Goal: Information Seeking & Learning: Learn about a topic

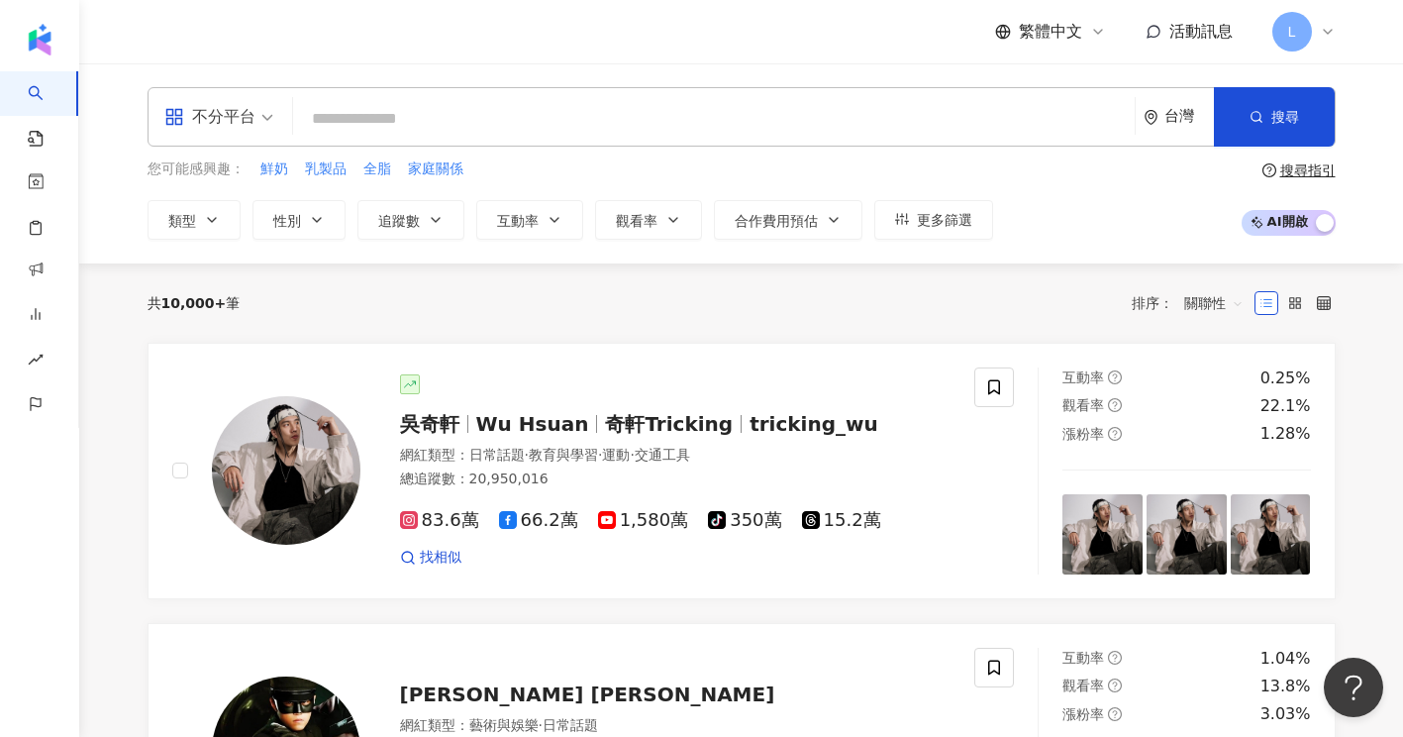
click at [307, 120] on input "search" at bounding box center [714, 119] width 826 height 38
click at [447, 123] on input "search" at bounding box center [714, 119] width 826 height 38
paste input "**********"
type input "**********"
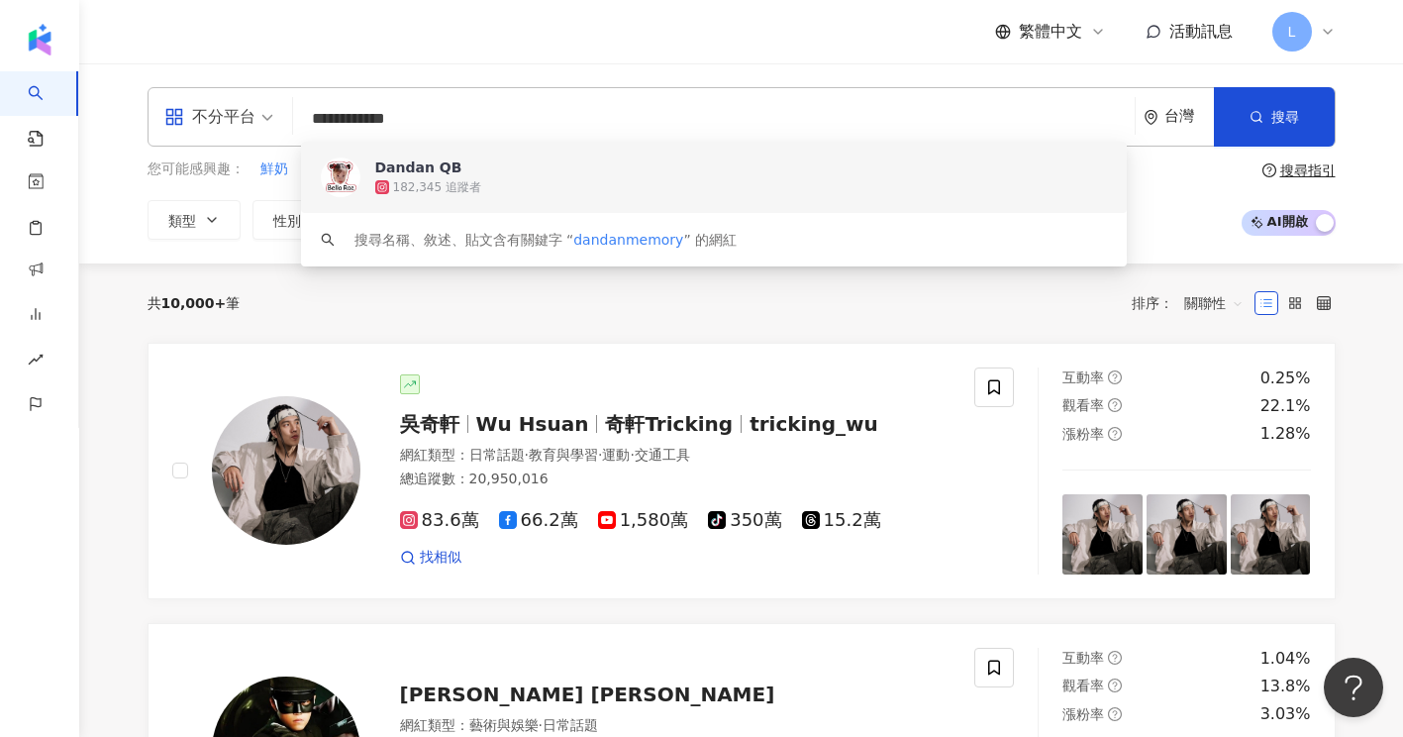
click at [509, 178] on div "182,345 追蹤者" at bounding box center [741, 187] width 732 height 20
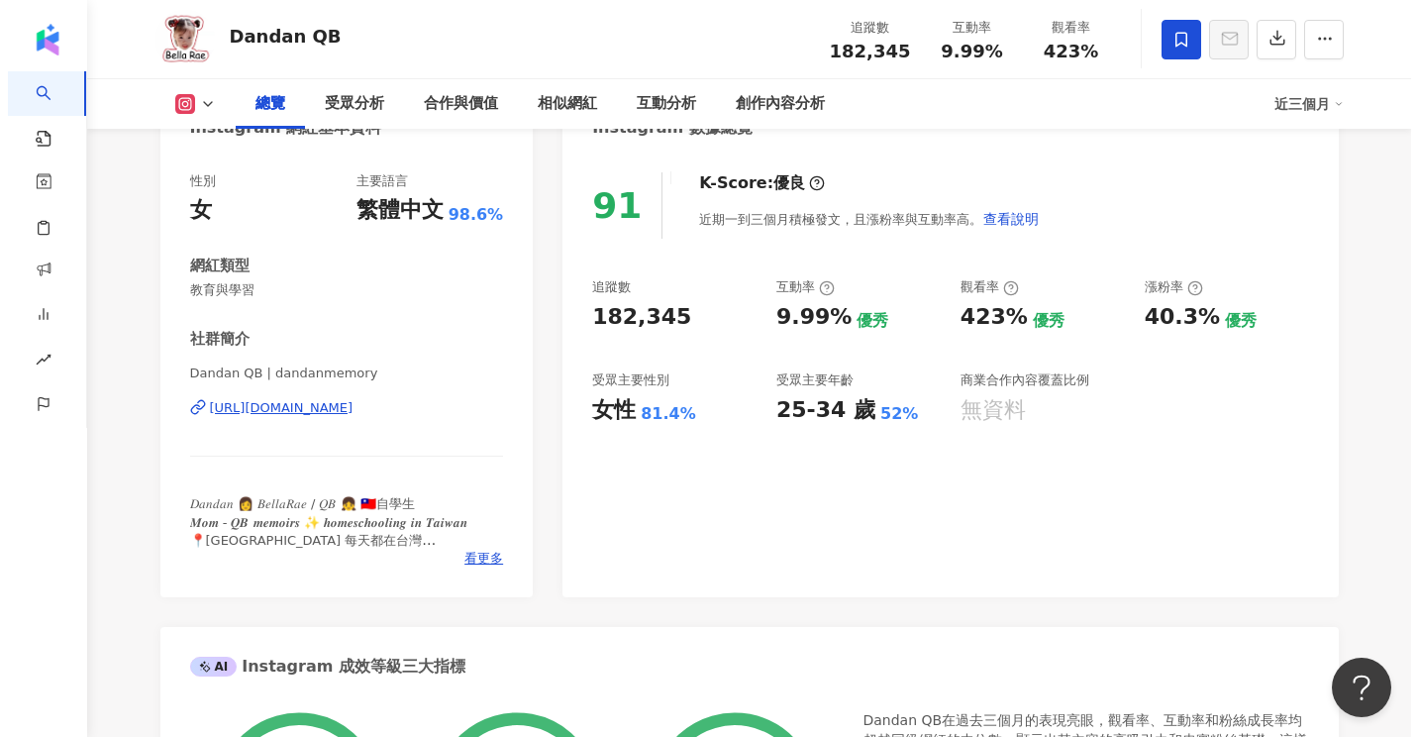
scroll to position [263, 0]
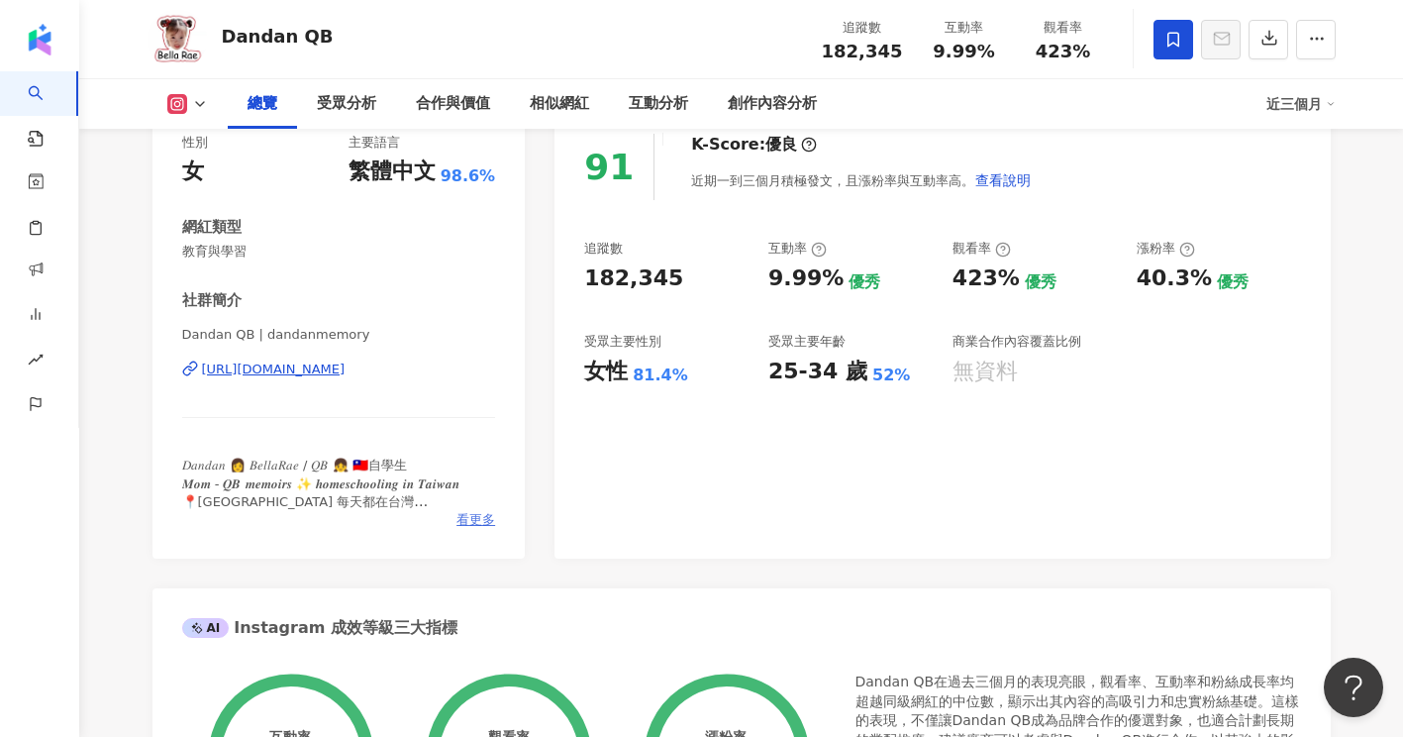
click at [469, 521] on span "看更多" at bounding box center [475, 520] width 39 height 18
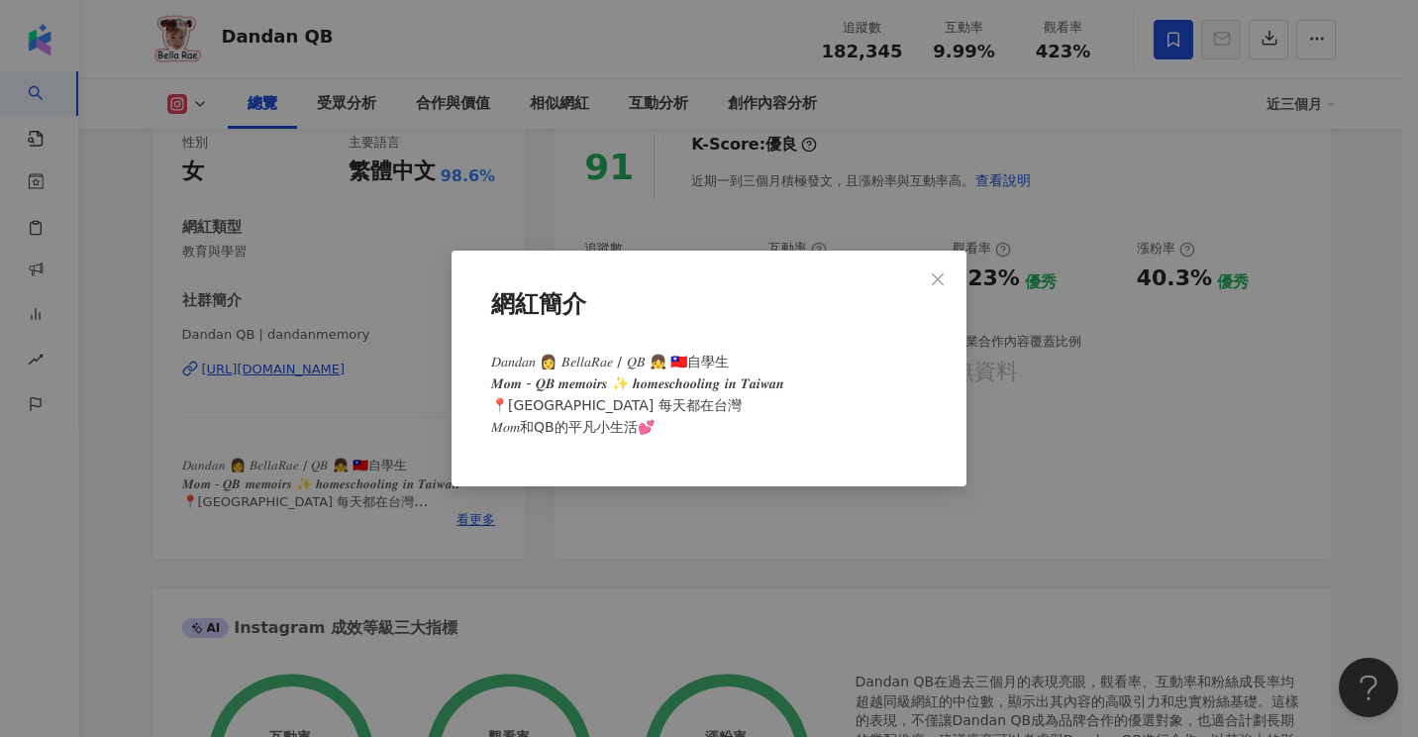
click at [114, 458] on div "網紅簡介 𝐷𝑎𝑛𝑑𝑎𝑛 👩 𝐵𝑒𝑙𝑙𝑎𝑅𝑎𝑒 / 𝑄𝐵 👧 🇹🇼自學生 𝑴𝒐𝒎 - 𝑸𝑩 𝒎𝒆𝒎𝒐𝒊𝒓𝒔 ✨ 𝒉𝒐𝒎𝒆𝒔𝒄𝒉𝒐𝒐𝒍𝒊𝒏𝒈 𝒊𝒏 𝑻𝒂𝒊𝒘𝒂𝒏 …" at bounding box center [709, 368] width 1418 height 737
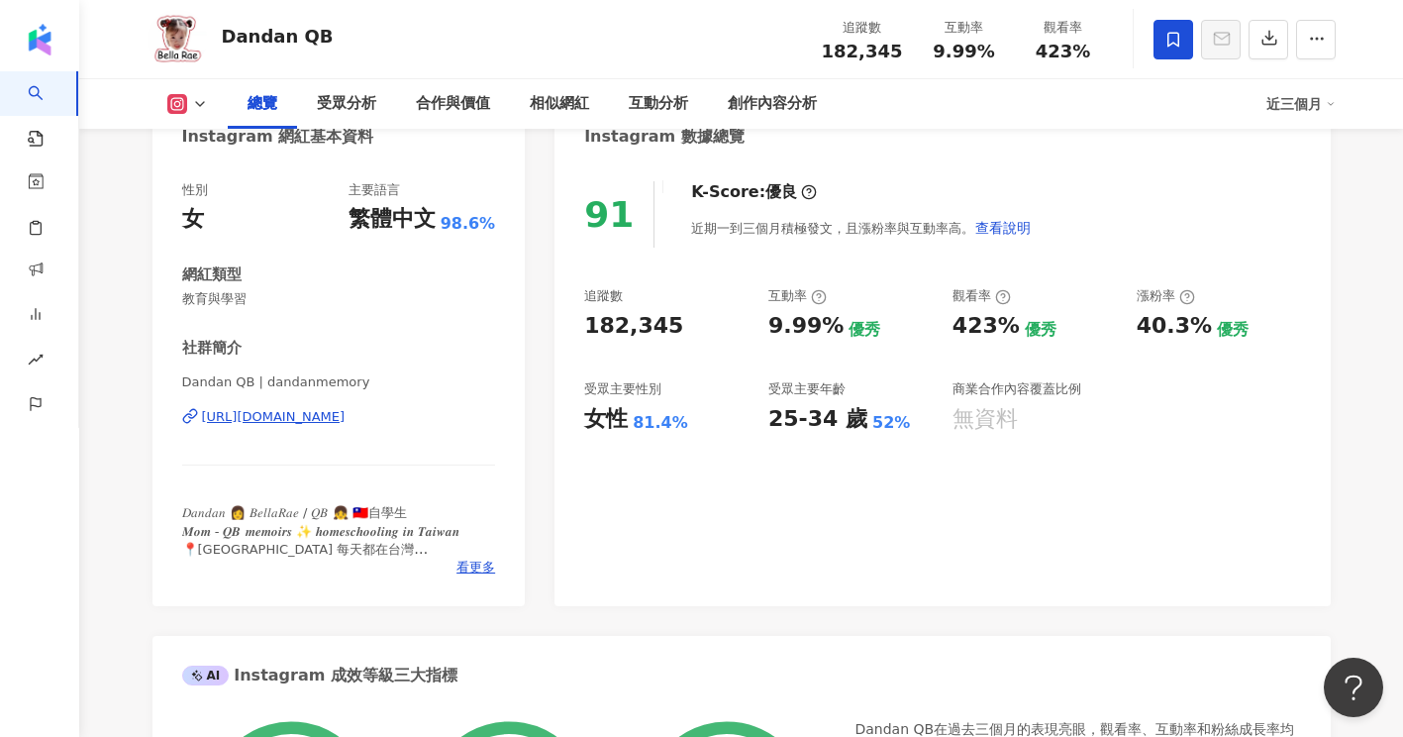
scroll to position [0, 0]
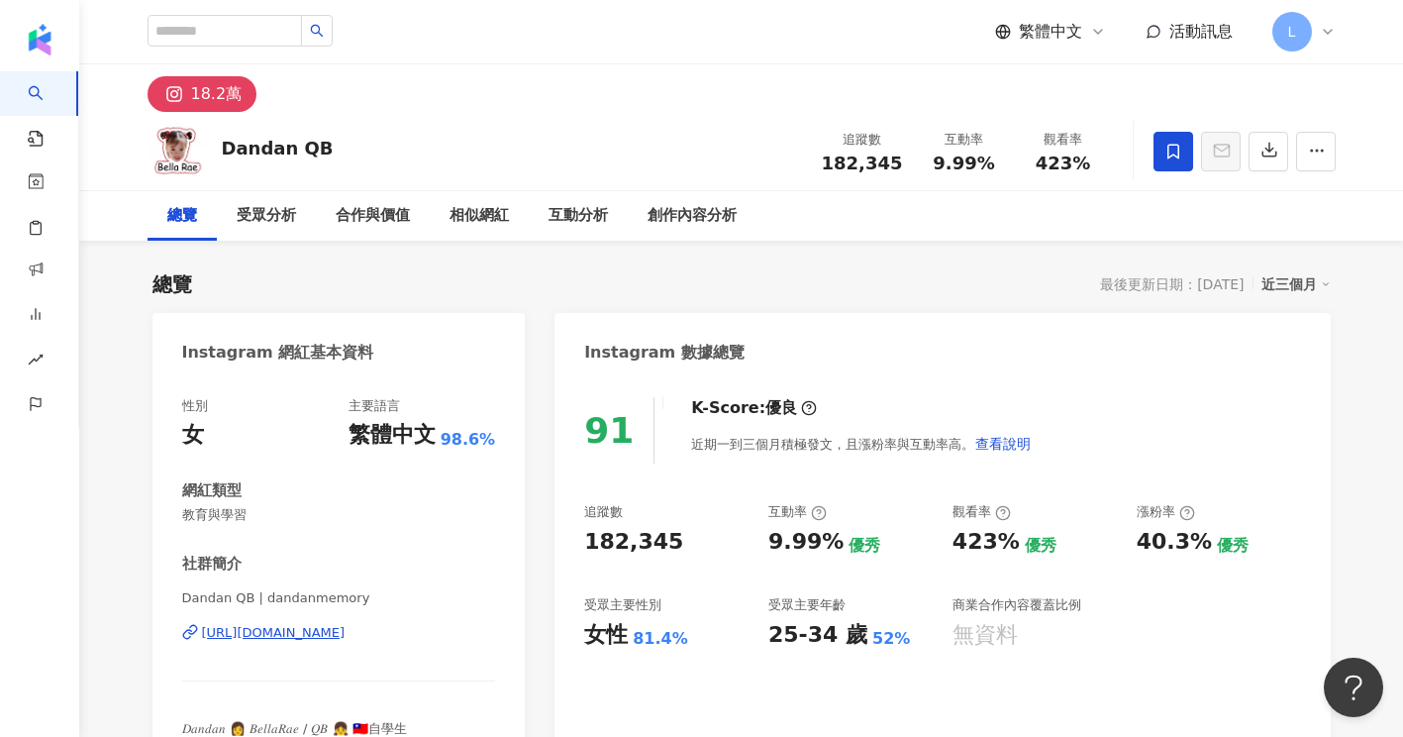
click at [621, 280] on div "總覽 最後更新日期：2025/9/25 近三個月" at bounding box center [741, 284] width 1178 height 28
drag, startPoint x: 824, startPoint y: 164, endPoint x: 897, endPoint y: 173, distance: 73.8
click at [897, 172] on div "追蹤數 182,345" at bounding box center [862, 151] width 105 height 43
copy span "182,345"
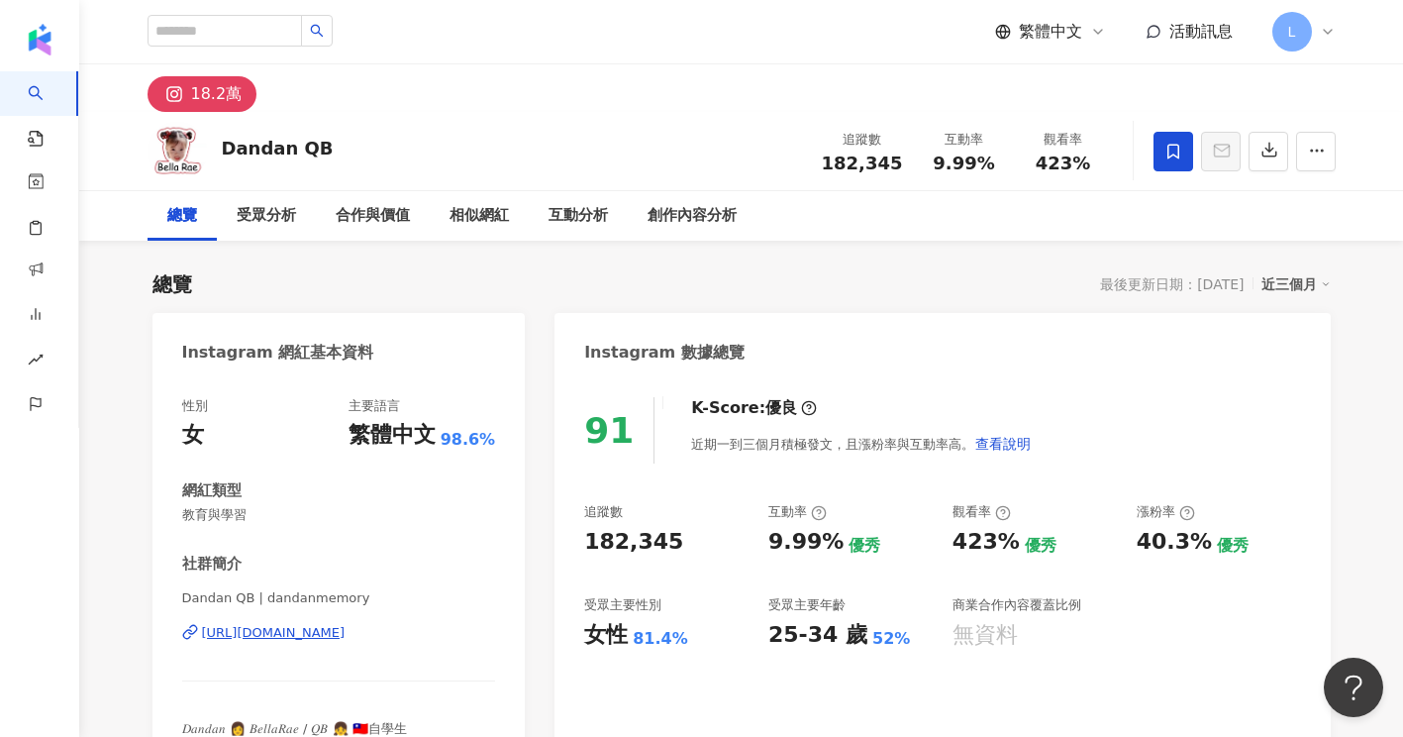
drag, startPoint x: 500, startPoint y: 637, endPoint x: 192, endPoint y: 632, distance: 307.9
click at [192, 632] on div "性別 女 主要語言 繁體中文 98.6% 網紅類型 教育與學習 社群簡介 Dandan QB | dandanmemory https://www.insta…" at bounding box center [338, 599] width 373 height 445
copy div "https://www.instagram.com/dandanmemory/"
drag, startPoint x: 933, startPoint y: 162, endPoint x: 995, endPoint y: 167, distance: 62.6
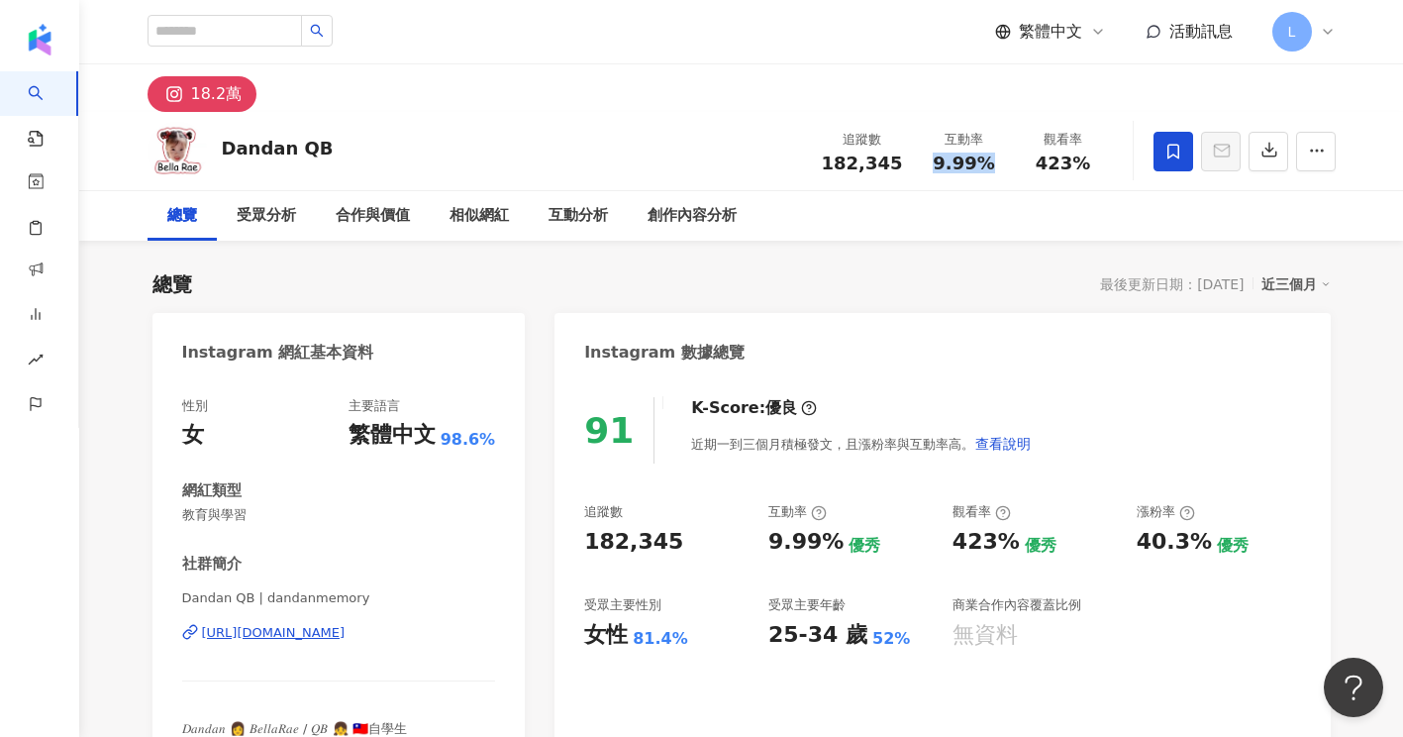
click at [995, 167] on div "9.99%" at bounding box center [964, 163] width 75 height 20
copy span "9.99%"
click at [1018, 219] on div "總覽 受眾分析 合作與價值 相似網紅 互動分析 創作內容分析" at bounding box center [742, 216] width 1188 height 50
drag, startPoint x: 1049, startPoint y: 167, endPoint x: 1092, endPoint y: 169, distance: 42.6
click at [1091, 169] on div "423%" at bounding box center [1063, 163] width 75 height 20
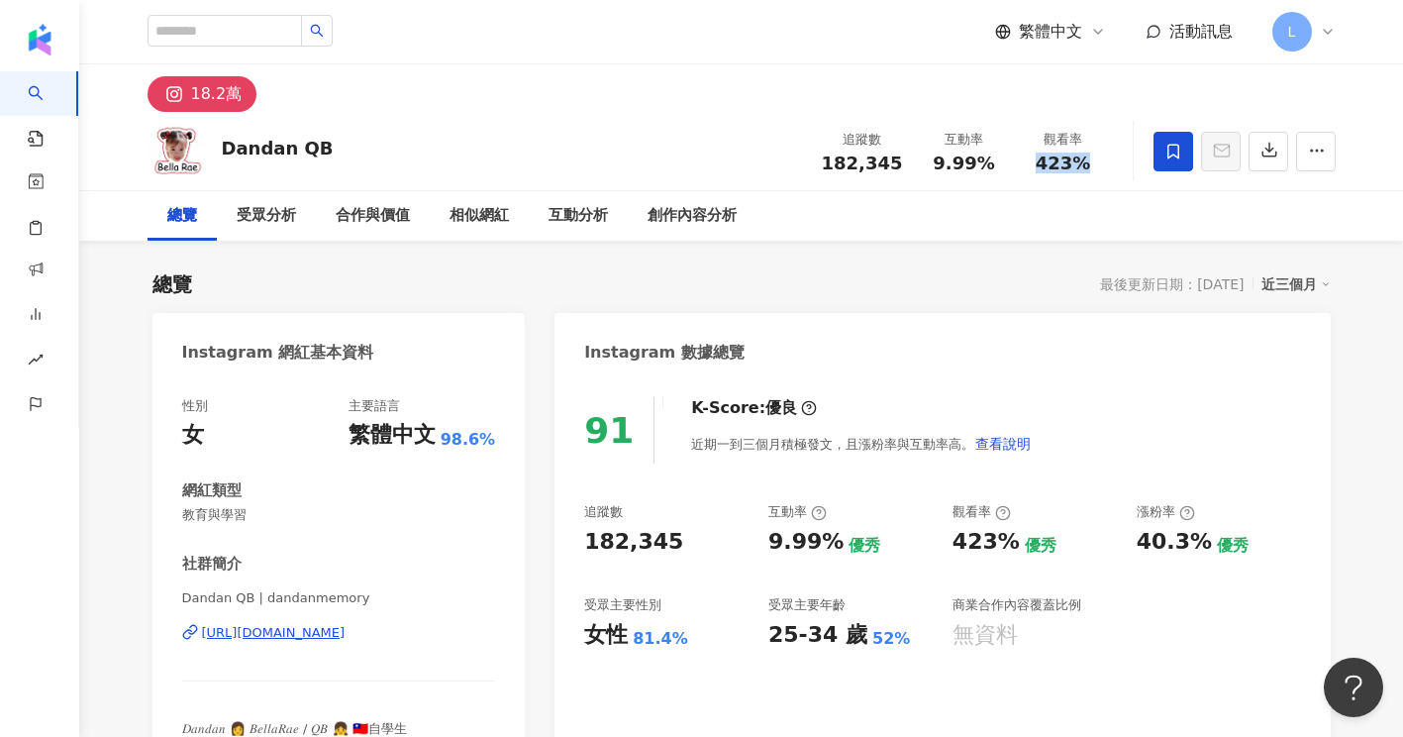
copy span "423%"
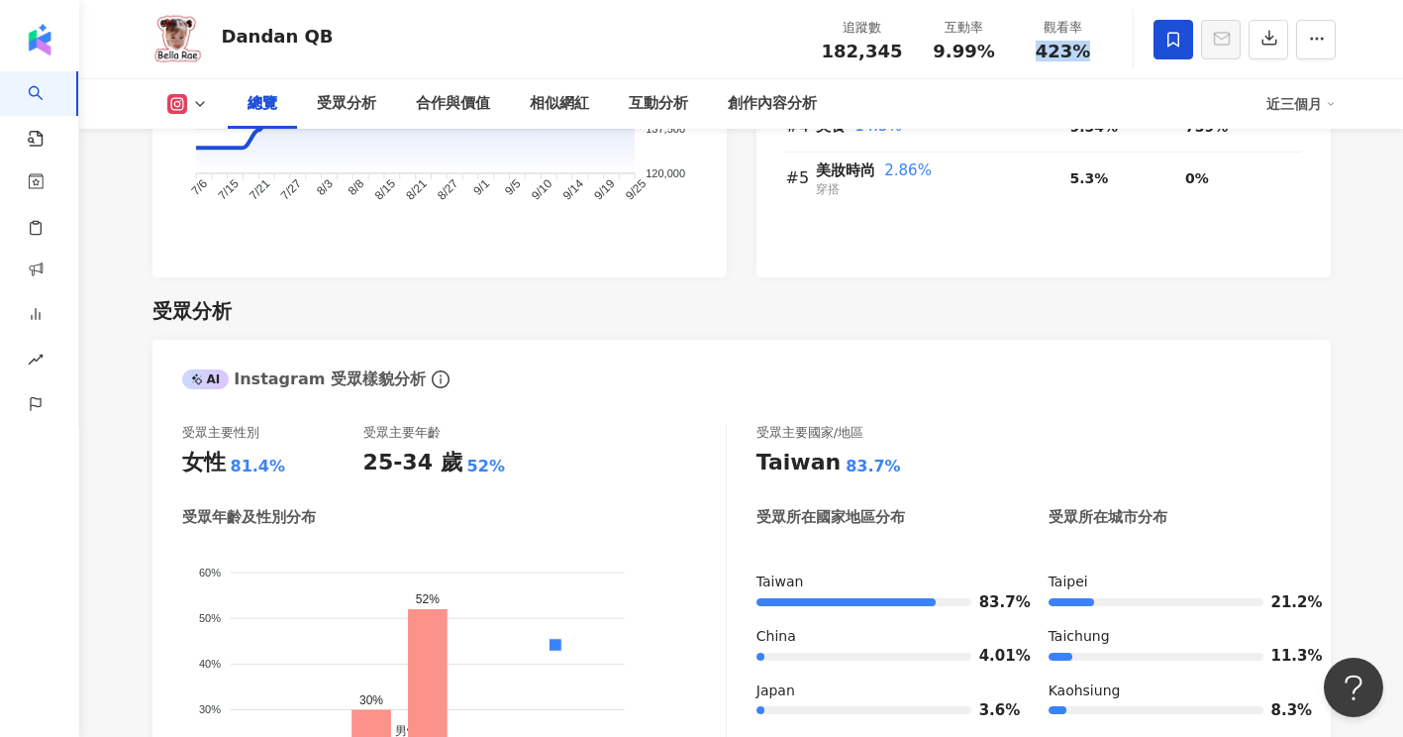
scroll to position [1584, 0]
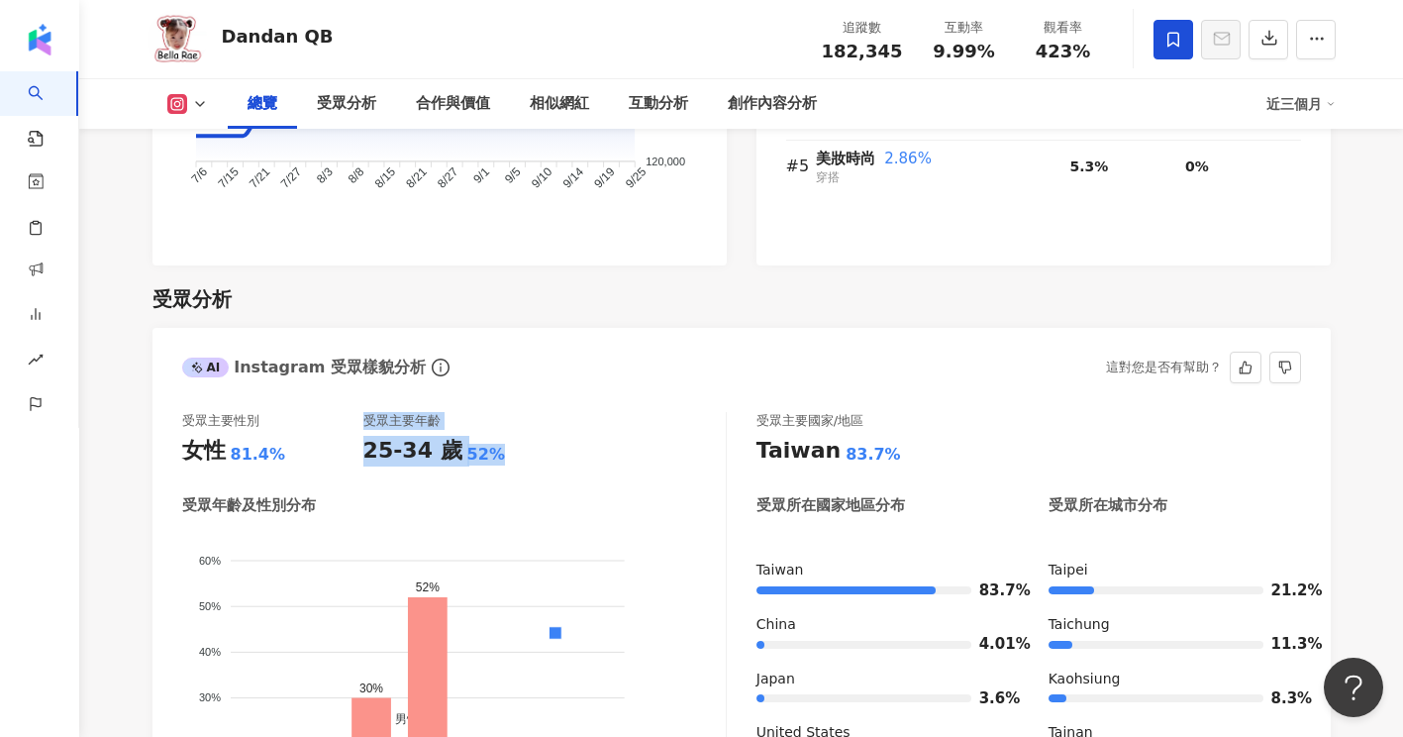
drag, startPoint x: 496, startPoint y: 422, endPoint x: 357, endPoint y: 427, distance: 138.7
click at [357, 427] on div "受眾主要性別 女性 81.4% 受眾主要年齡 25-34 歲 52%" at bounding box center [454, 438] width 544 height 53
drag, startPoint x: 357, startPoint y: 427, endPoint x: 442, endPoint y: 455, distance: 88.9
click at [431, 457] on div "受眾主要性別 女性 81.4% 受眾主要年齡 25-34 歲 52% 受眾年齡及性別分布 男性 女性 60% 60% 50% 50% 40% 40% 30% …" at bounding box center [454, 647] width 545 height 471
drag, startPoint x: 499, startPoint y: 433, endPoint x: 362, endPoint y: 429, distance: 136.7
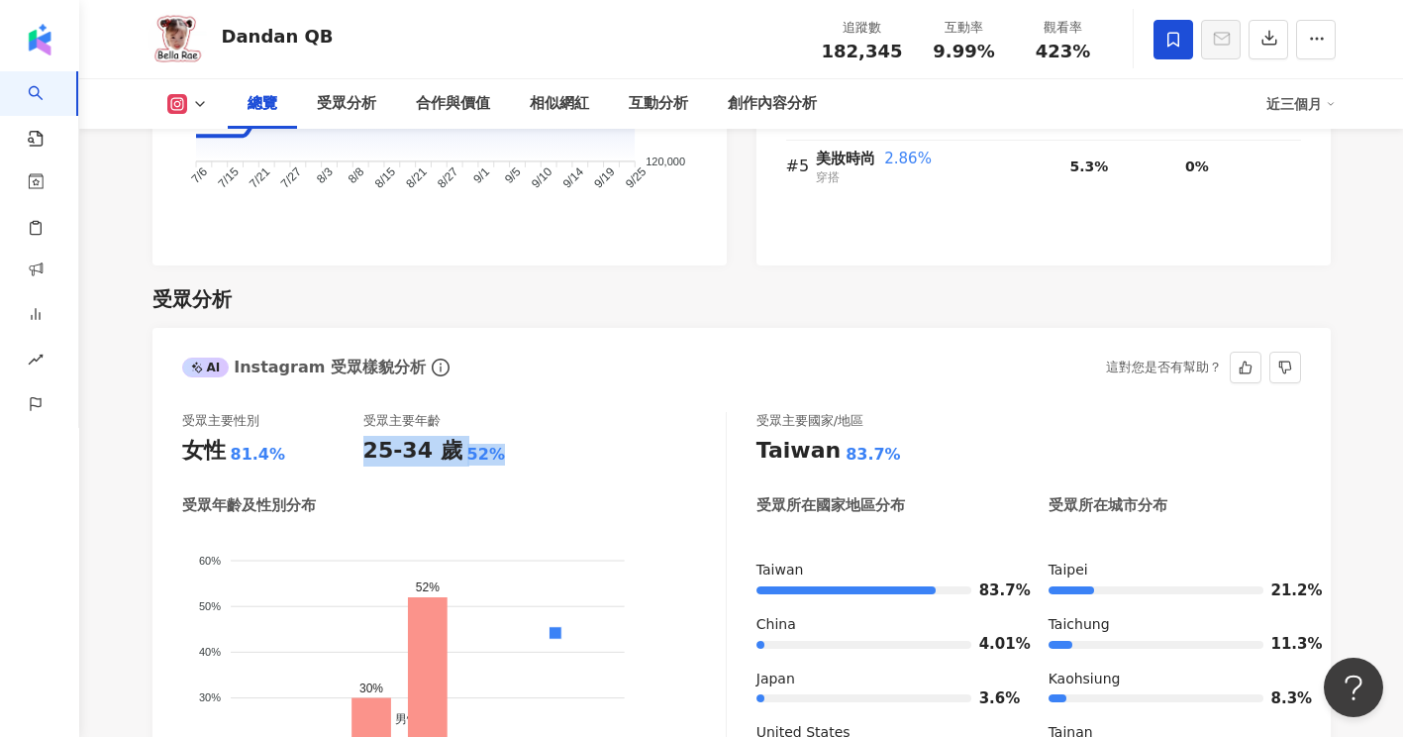
click at [363, 436] on div "25-34 歲 52%" at bounding box center [453, 451] width 181 height 31
copy div "25-34 歲 52%"
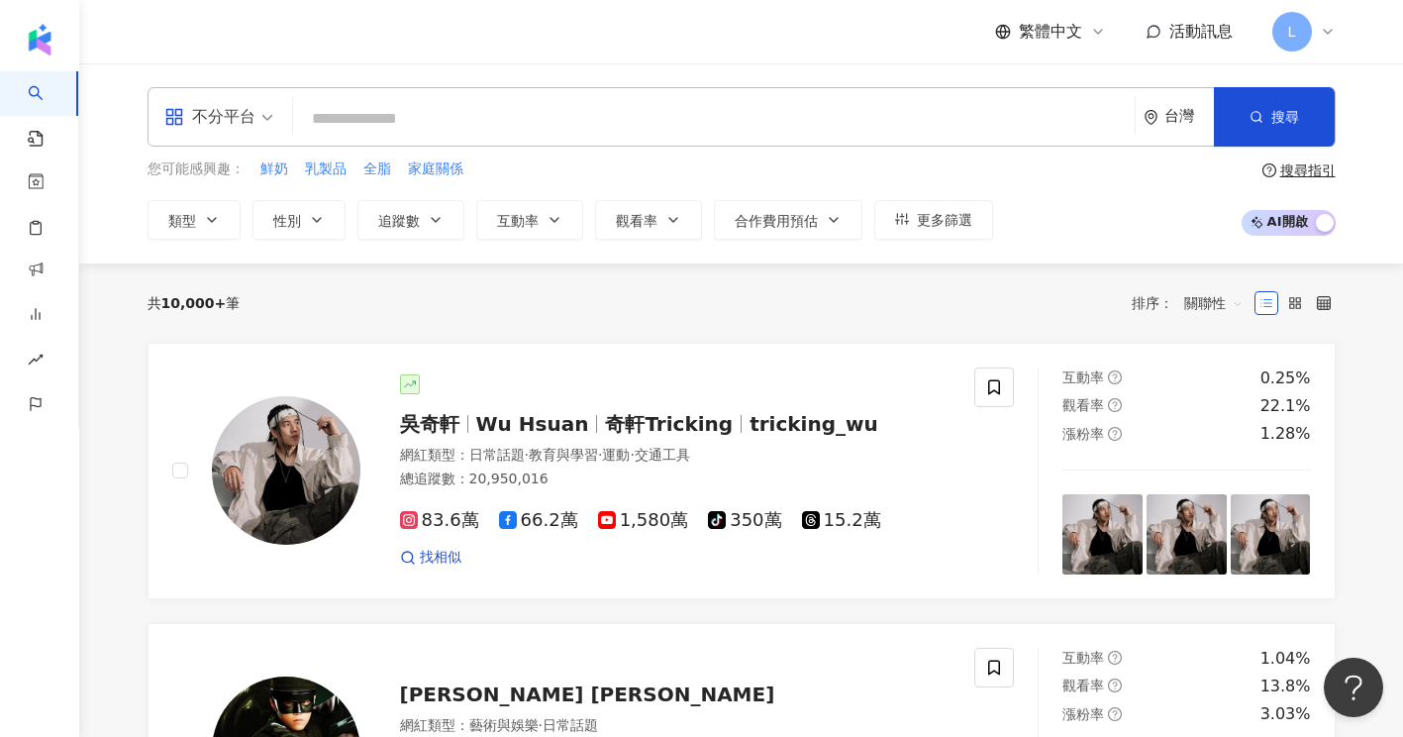
click at [393, 114] on input "search" at bounding box center [714, 119] width 826 height 38
type input "**********"
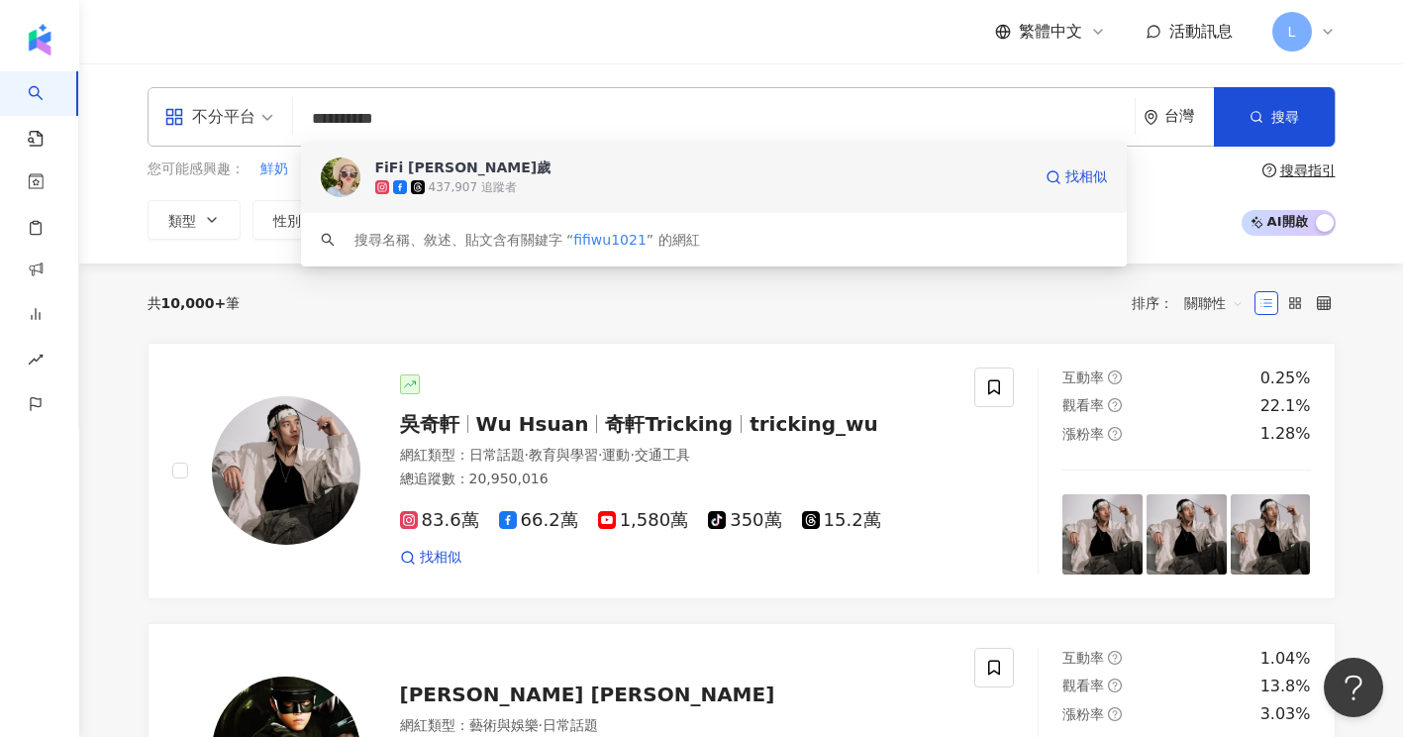
click at [503, 167] on span "FiFi 吳三歲" at bounding box center [702, 167] width 655 height 20
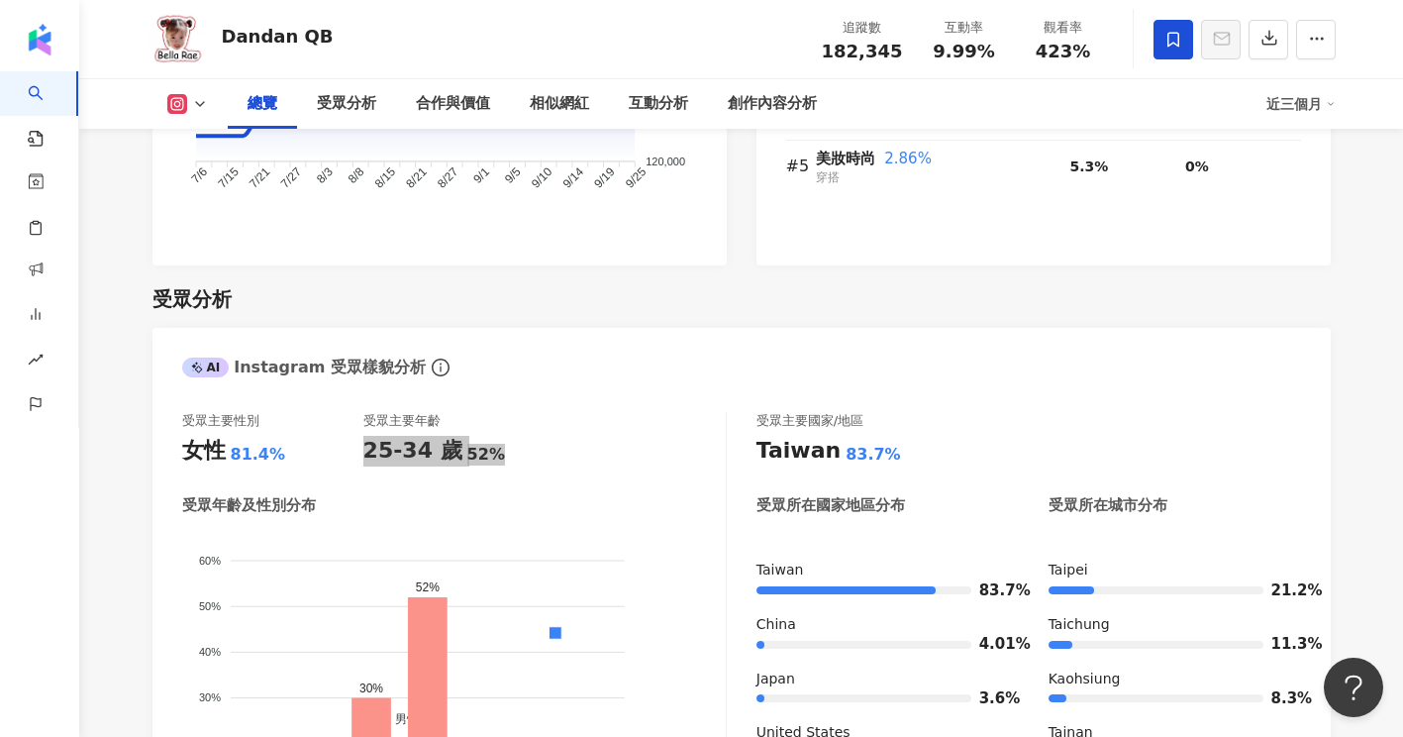
scroll to position [1584, 0]
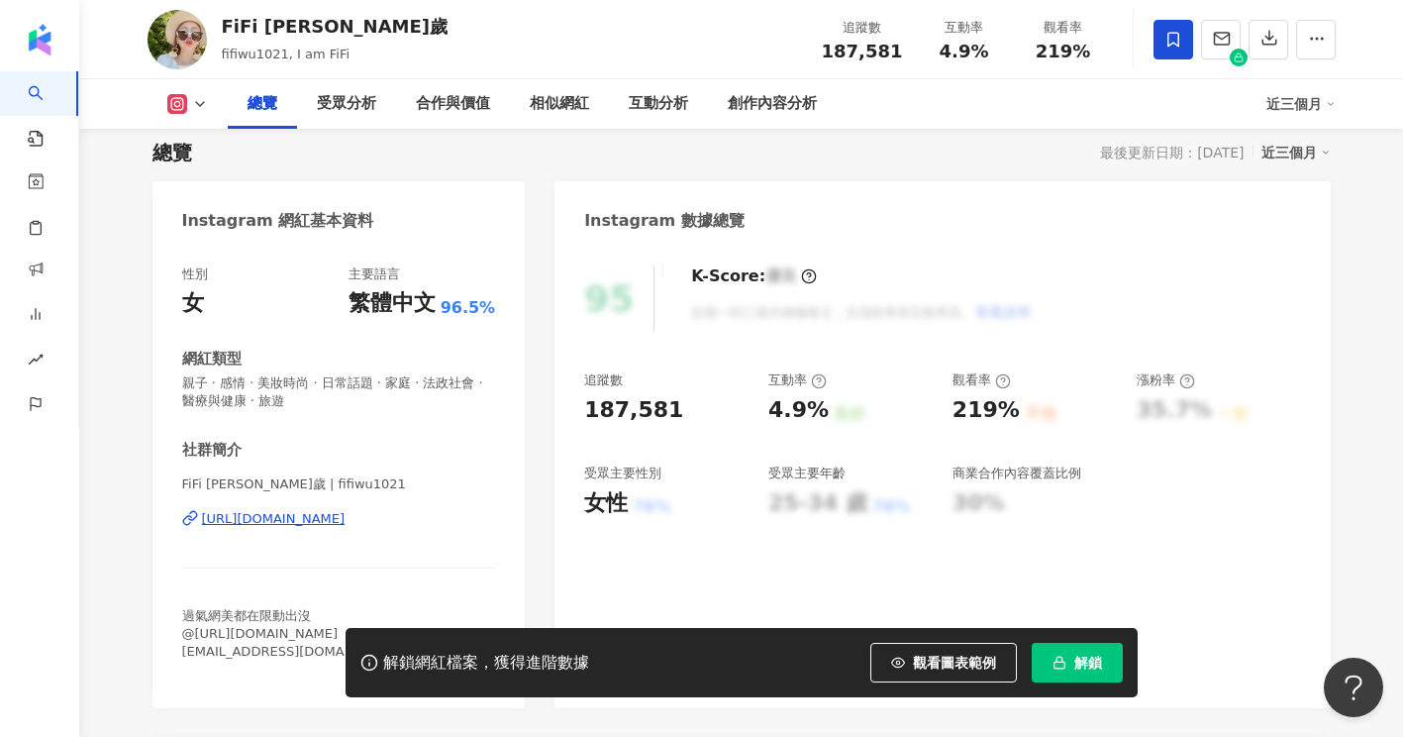
scroll to position [263, 0]
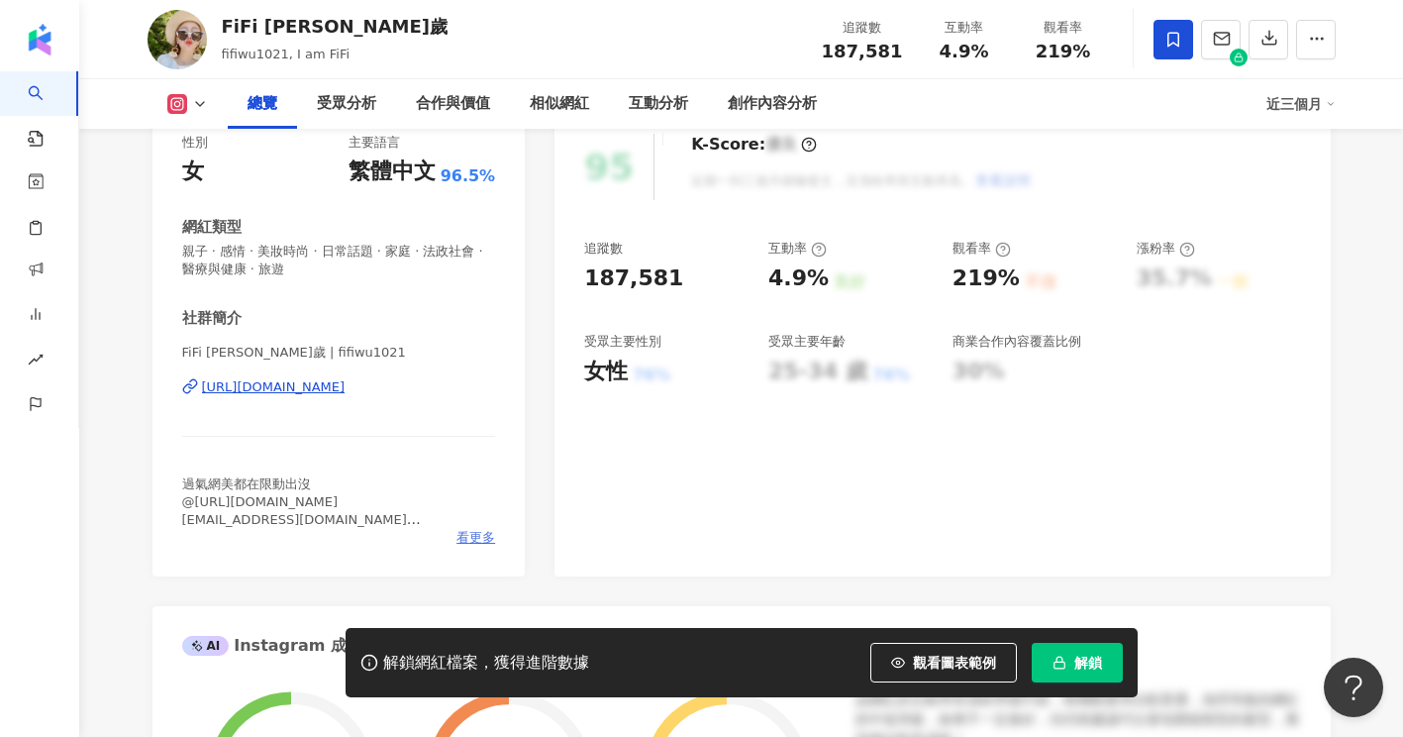
click at [474, 534] on span "看更多" at bounding box center [475, 538] width 39 height 18
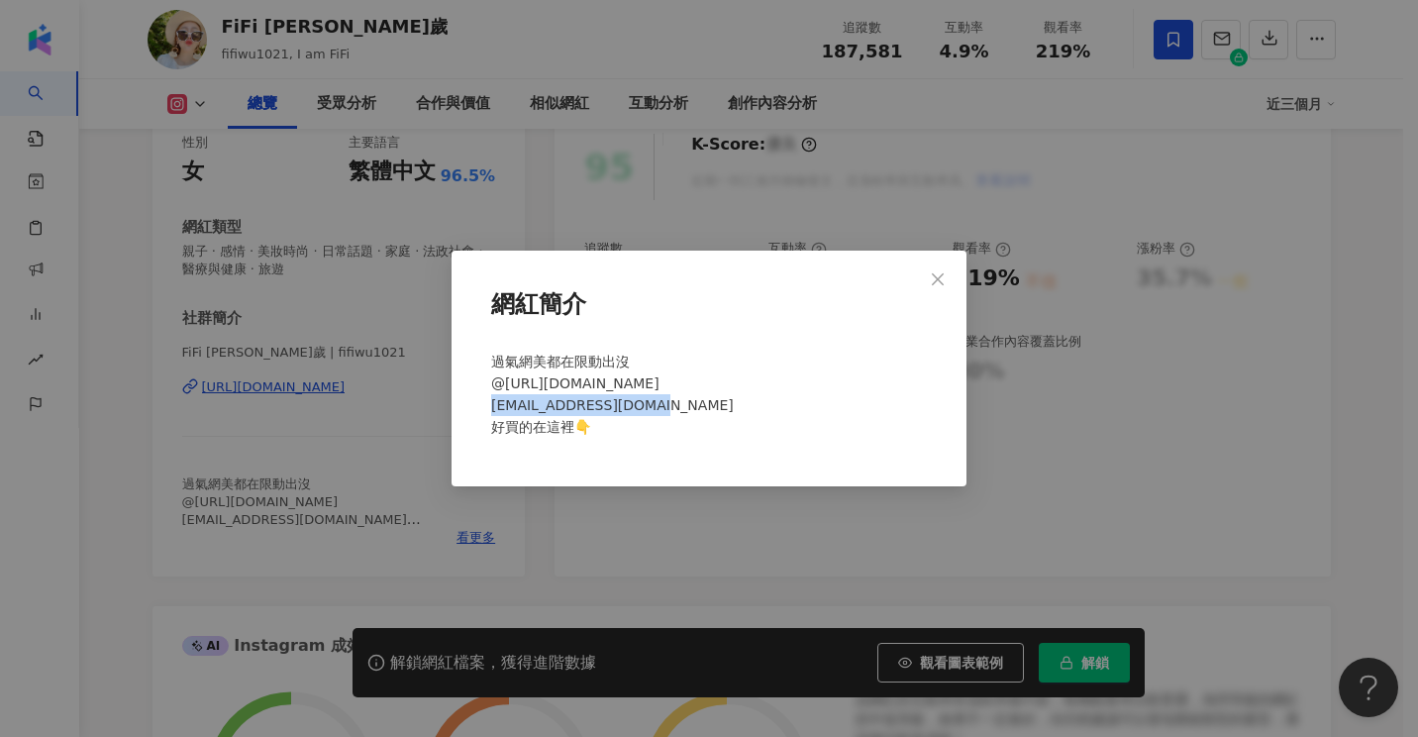
drag, startPoint x: 712, startPoint y: 410, endPoint x: 548, endPoint y: 402, distance: 164.5
click at [548, 402] on div "過氣網美都在限動出沒 @[URL][DOMAIN_NAME] [EMAIL_ADDRESS][DOMAIN_NAME] 好買的在這裡👇" at bounding box center [708, 403] width 451 height 120
copy span "[EMAIL_ADDRESS][DOMAIN_NAME]"
click at [655, 392] on div "過氣網美都在限動出沒 @[URL][DOMAIN_NAME] [EMAIL_ADDRESS][DOMAIN_NAME] 好買的在這裡👇" at bounding box center [708, 403] width 451 height 120
click at [117, 436] on div "網紅簡介 過氣網美都在限動出沒 @[URL][DOMAIN_NAME] [EMAIL_ADDRESS][DOMAIN_NAME] 好買的在這裡👇" at bounding box center [709, 368] width 1418 height 737
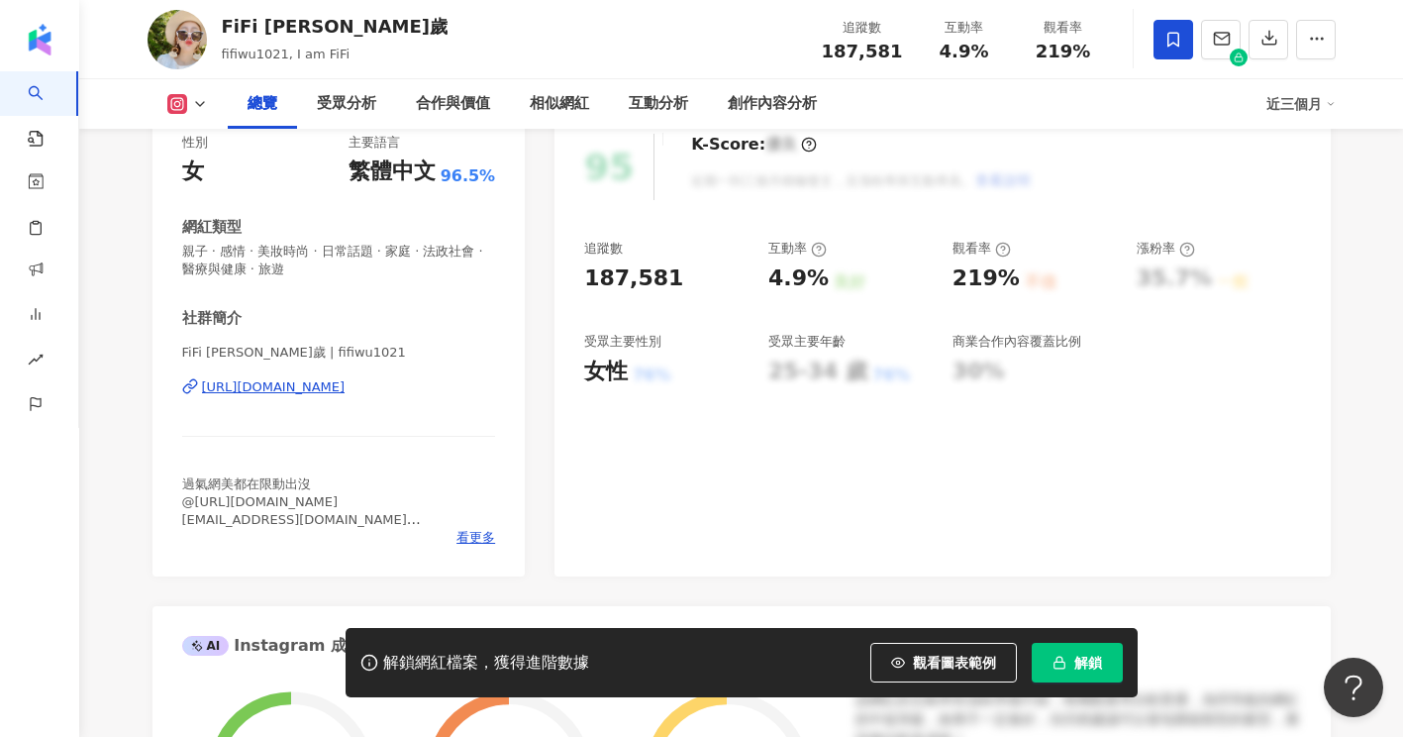
scroll to position [0, 0]
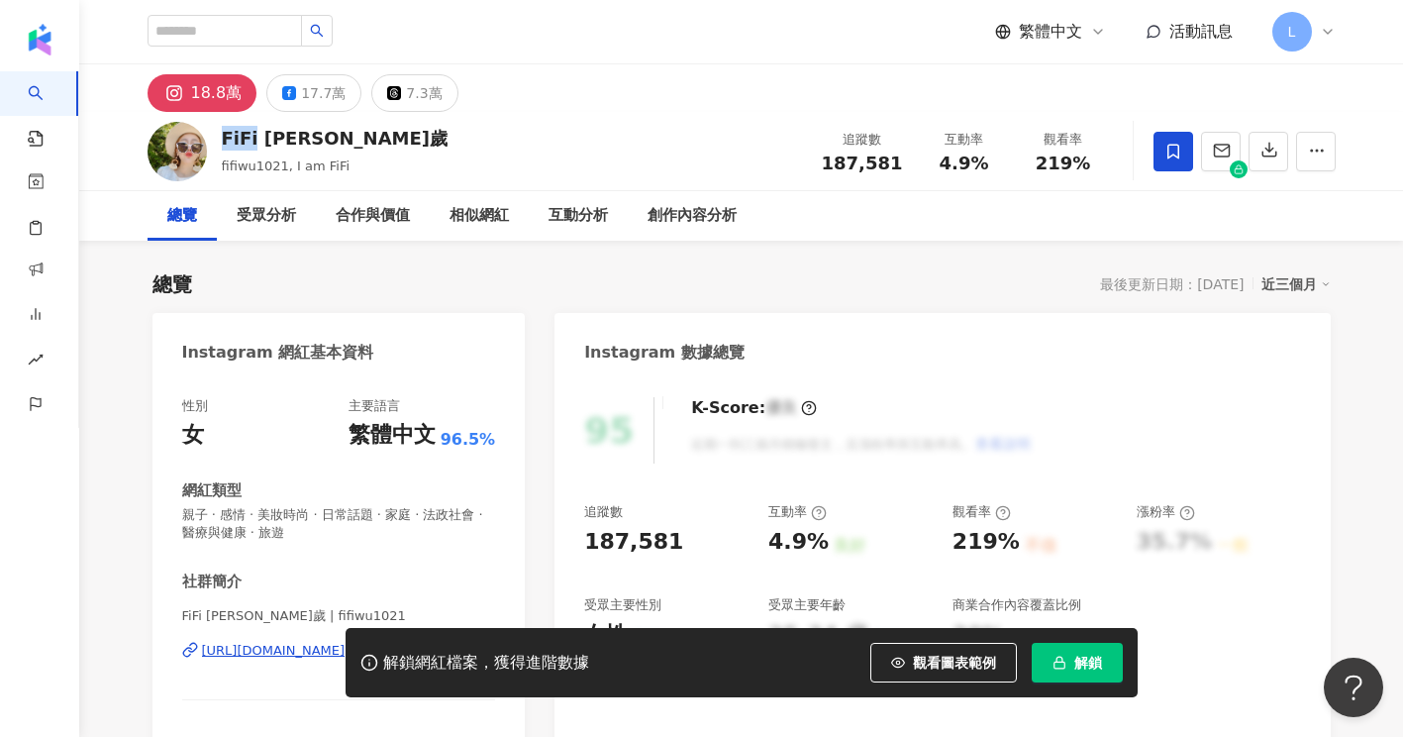
drag, startPoint x: 218, startPoint y: 140, endPoint x: 253, endPoint y: 147, distance: 36.3
click at [253, 147] on div "FiFi [PERSON_NAME]歲 fifiwu1021, I am FiFi 追蹤數 187,581 互動率 4.9% 觀看率 219%" at bounding box center [741, 151] width 1267 height 78
copy div "FiFi"
drag, startPoint x: 821, startPoint y: 164, endPoint x: 899, endPoint y: 173, distance: 78.7
click at [899, 172] on div "追蹤數 187,581" at bounding box center [862, 151] width 105 height 43
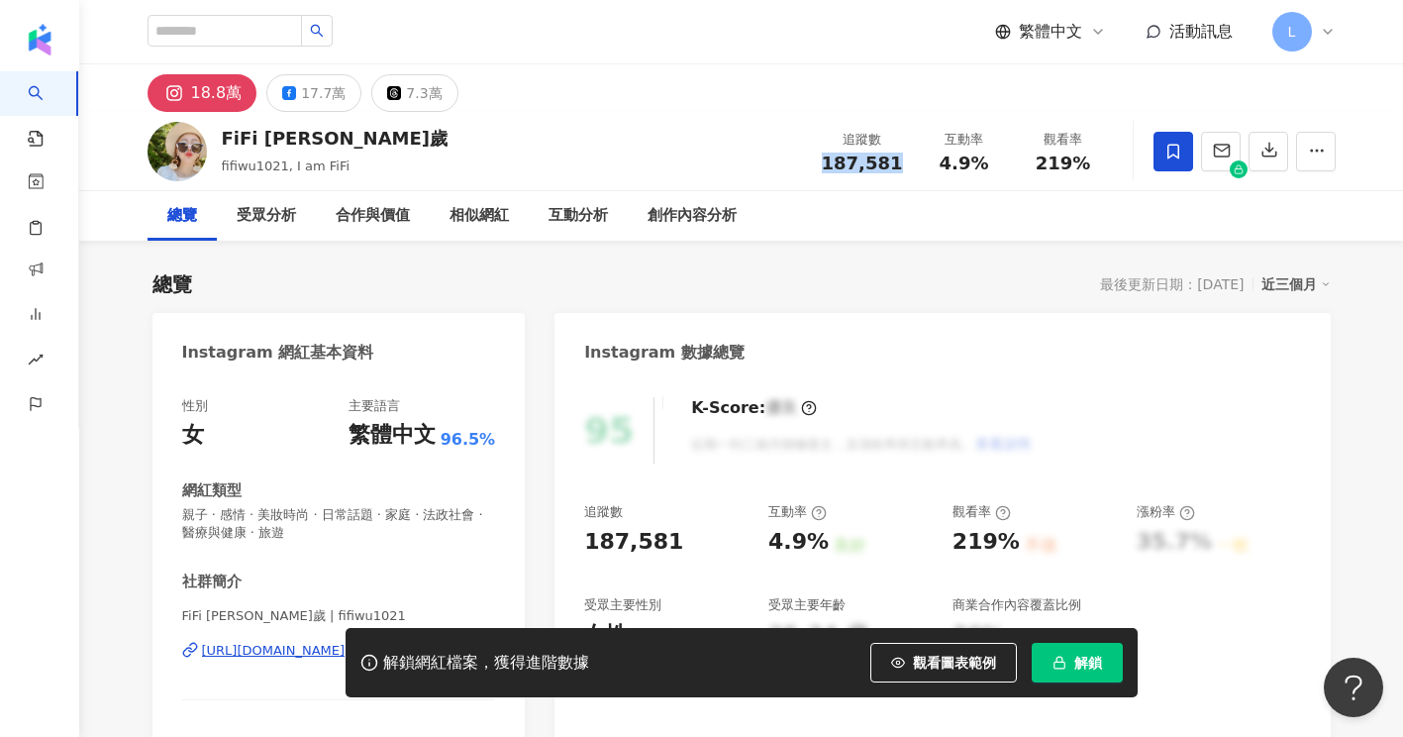
copy span "187,581"
click at [502, 556] on div "性別 女 主要語言 繁體中文 96.5% 網紅類型 親子 · 感情 · 美妝時尚 · 日常話題 · 家庭 · 法政社會 · 醫療與健康 · 旅遊 社群簡介 F…" at bounding box center [338, 608] width 373 height 462
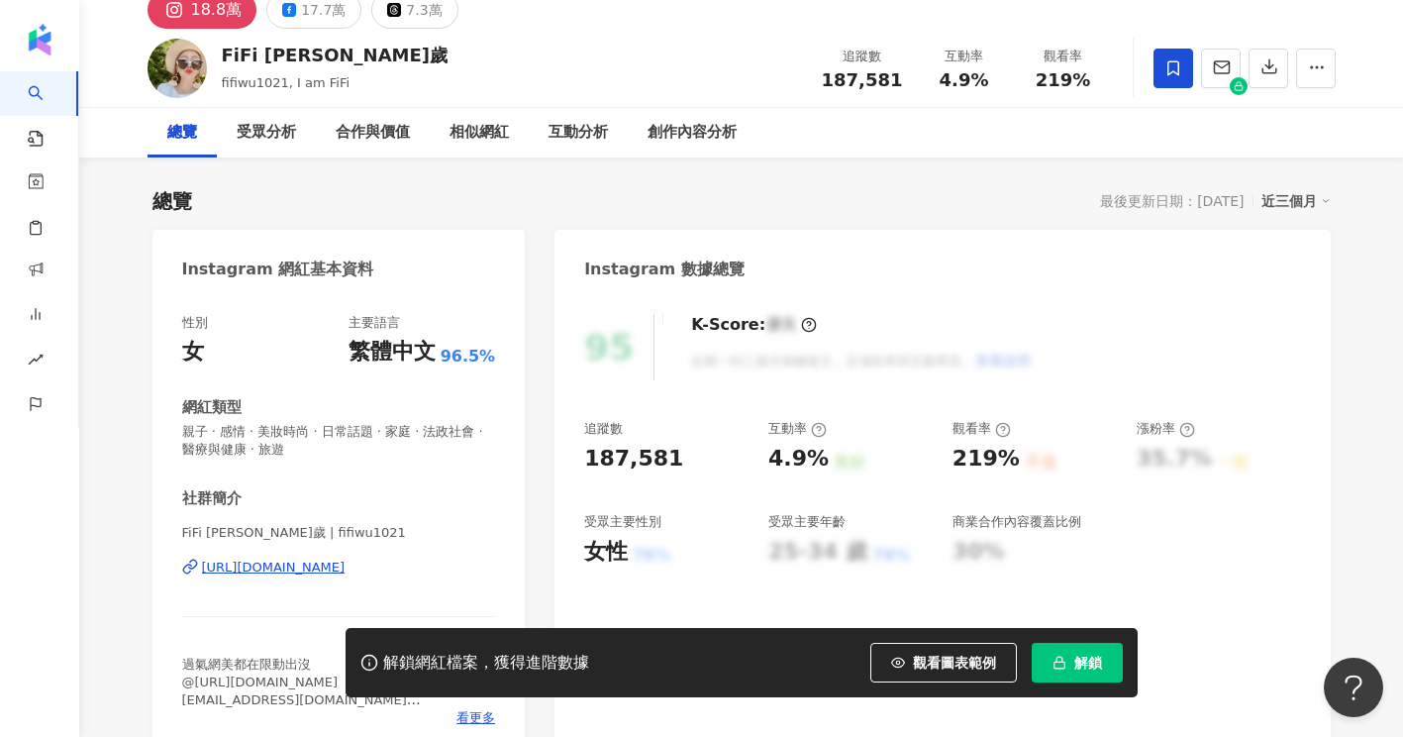
scroll to position [132, 0]
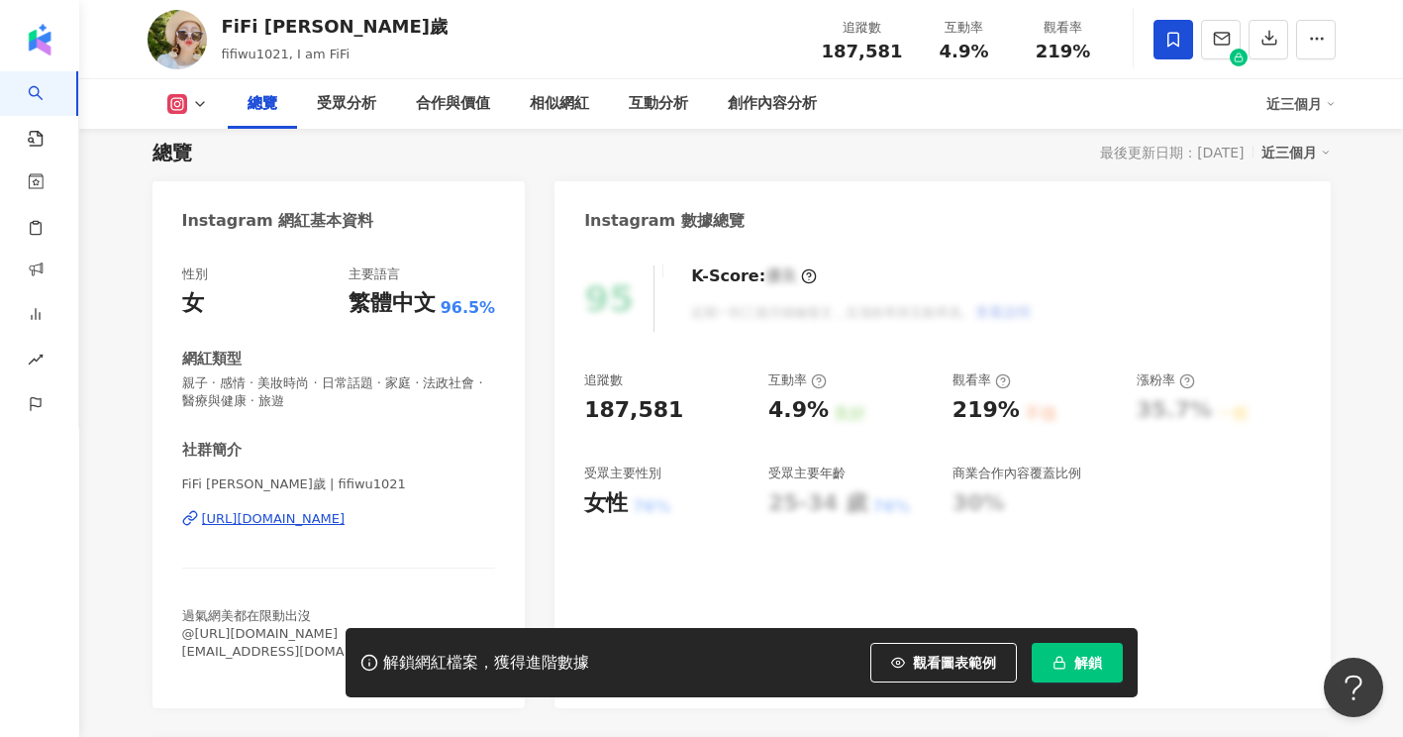
drag, startPoint x: 518, startPoint y: 518, endPoint x: 185, endPoint y: 536, distance: 333.1
click at [185, 536] on div "性別 女 主要語言 繁體中文 96.5% 網紅類型 親子 · 感情 · 美妝時尚 · 日常話題 · 家庭 · 法政社會 · 醫療與健康 · 旅遊 社群簡介 F…" at bounding box center [338, 477] width 373 height 462
copy div "[URL][DOMAIN_NAME]"
click at [931, 107] on div "總覽 受眾分析 合作與價值 相似網紅 互動分析 創作內容分析" at bounding box center [747, 104] width 1039 height 50
drag, startPoint x: 953, startPoint y: 52, endPoint x: 988, endPoint y: 48, distance: 35.0
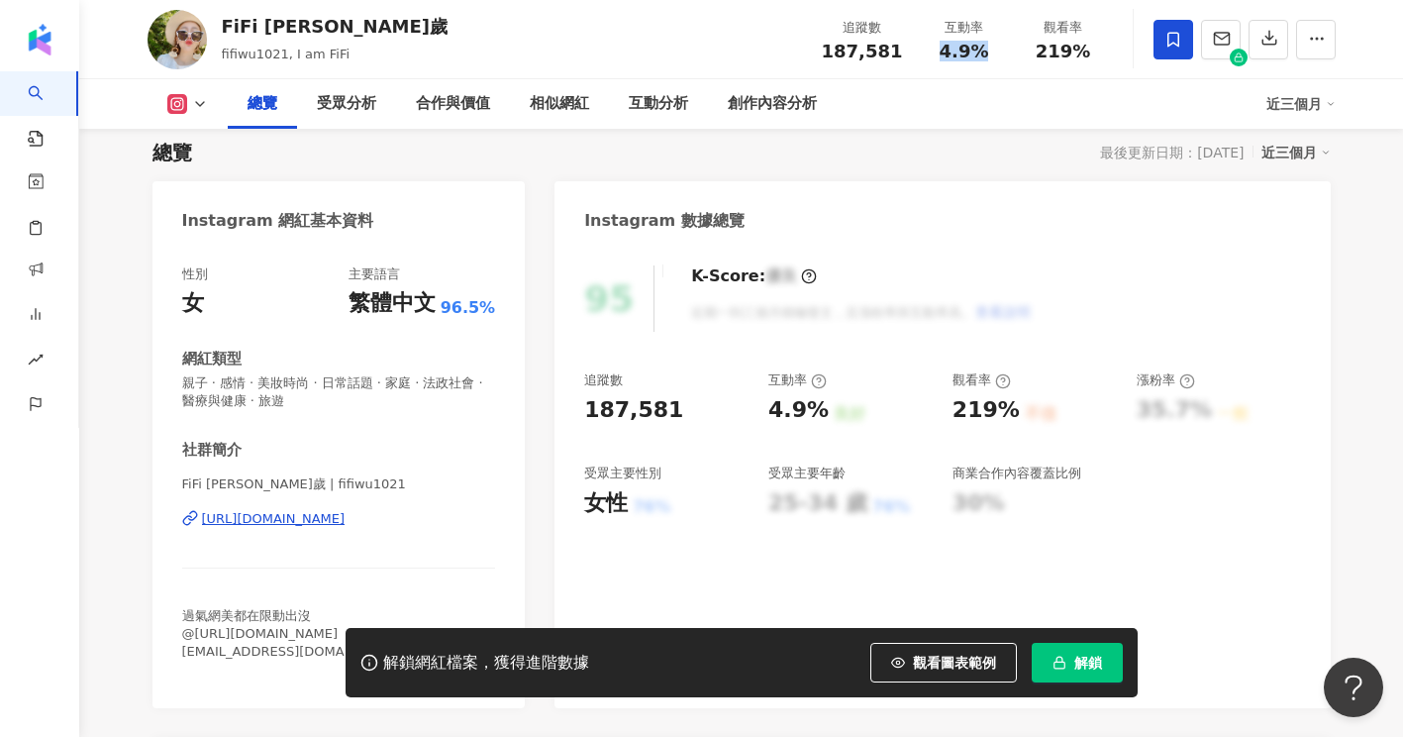
click at [988, 48] on div "4.9%" at bounding box center [964, 52] width 75 height 20
copy span "4.9%"
click at [1002, 63] on div "追蹤數 187,581 互動率 4.9% 觀看率 219%" at bounding box center [961, 39] width 303 height 58
drag, startPoint x: 1037, startPoint y: 51, endPoint x: 1083, endPoint y: 50, distance: 46.5
click at [1083, 50] on div "219%" at bounding box center [1063, 52] width 75 height 20
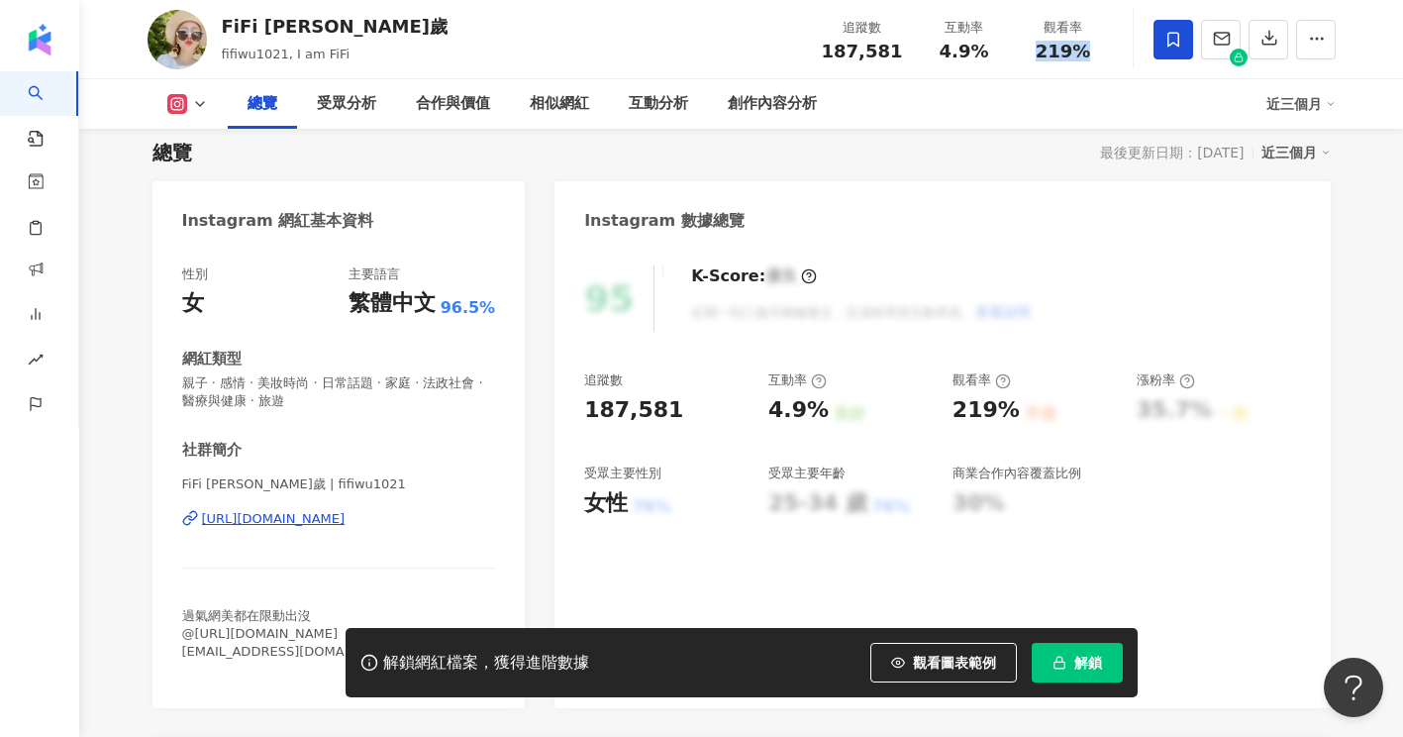
copy span "219%"
click at [814, 108] on div "創作內容分析" at bounding box center [772, 104] width 89 height 24
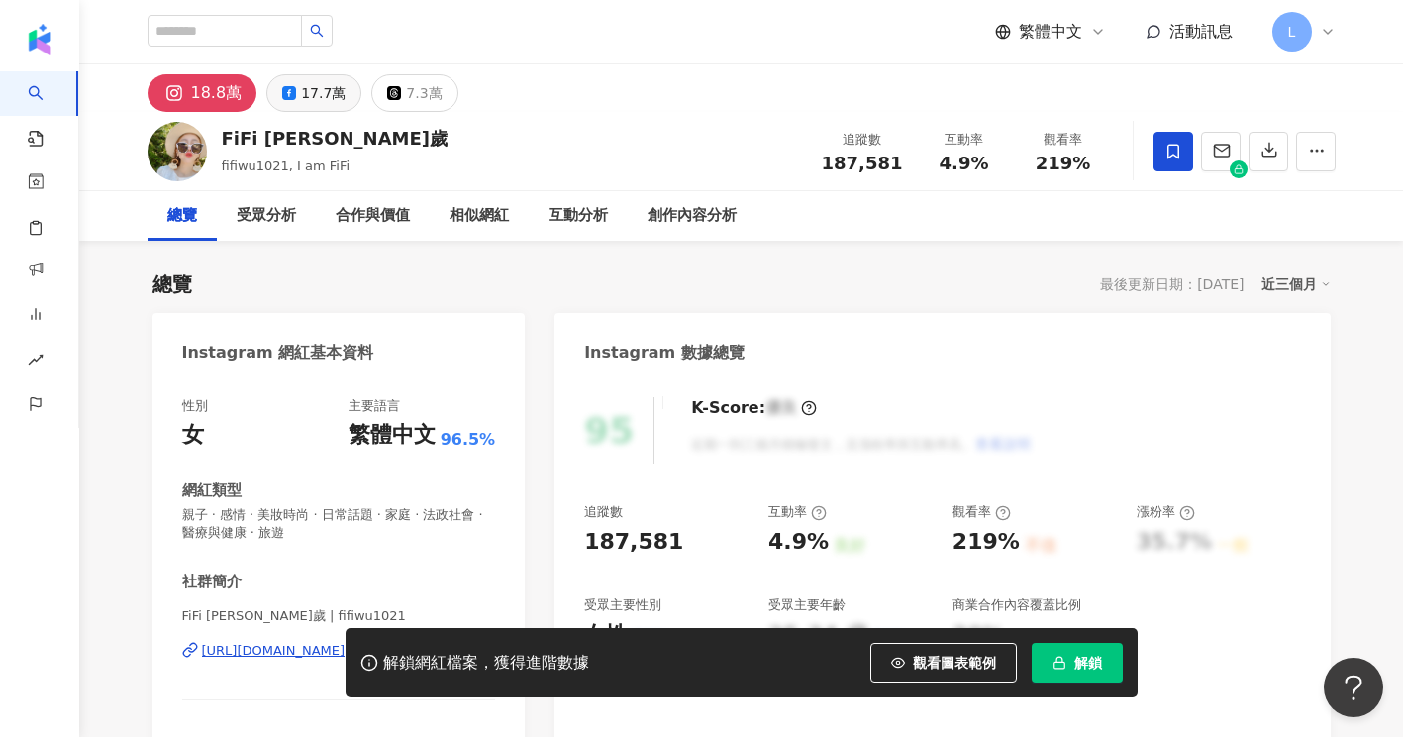
click at [318, 79] on div "17.7萬" at bounding box center [323, 93] width 45 height 28
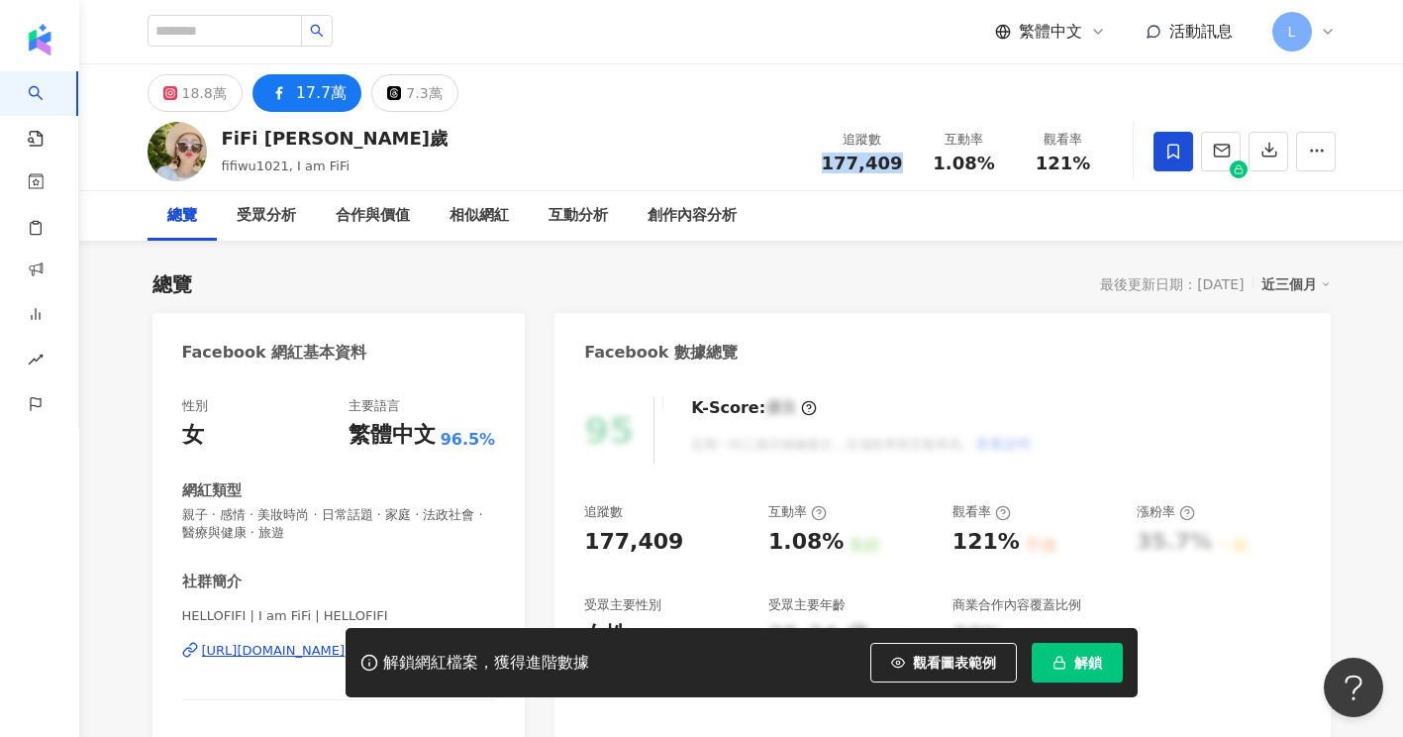
drag, startPoint x: 830, startPoint y: 165, endPoint x: 900, endPoint y: 164, distance: 70.3
click at [900, 164] on div "177,409" at bounding box center [862, 163] width 81 height 20
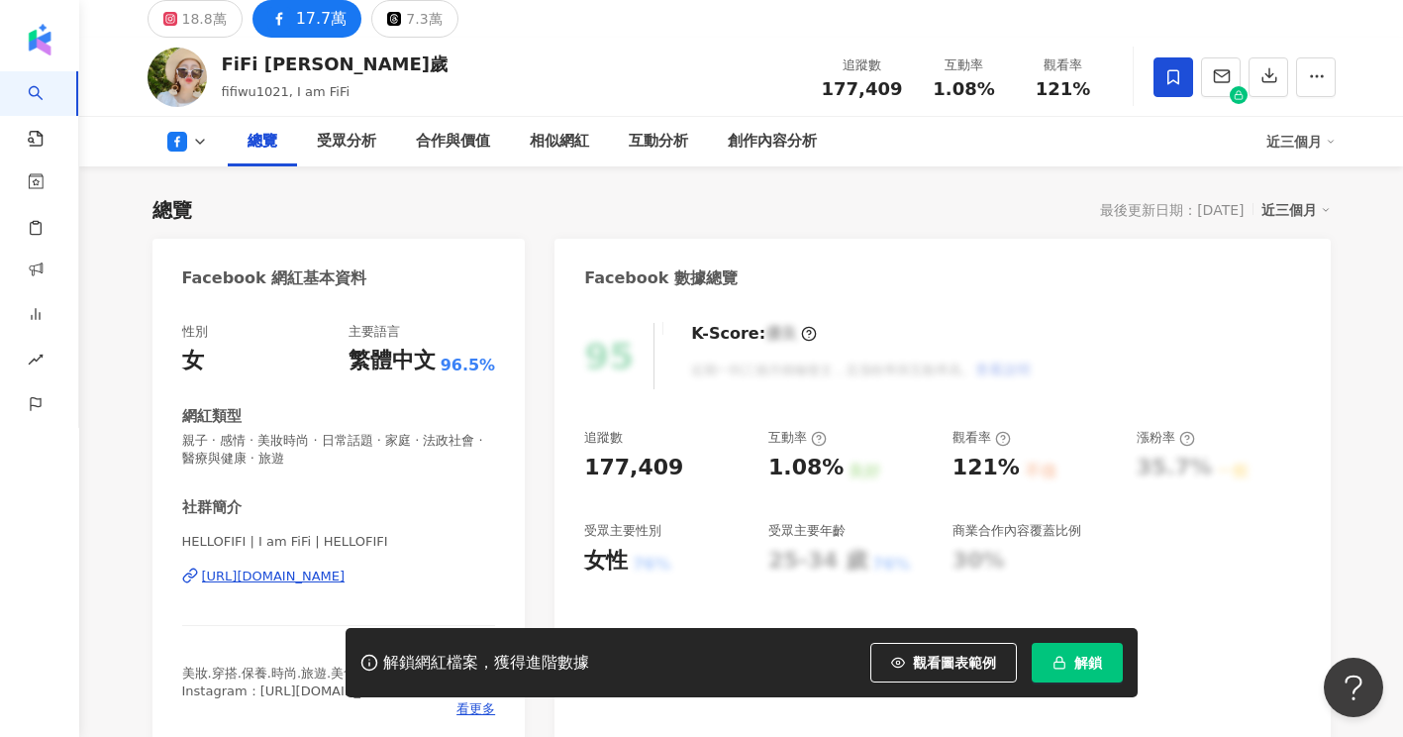
scroll to position [132, 0]
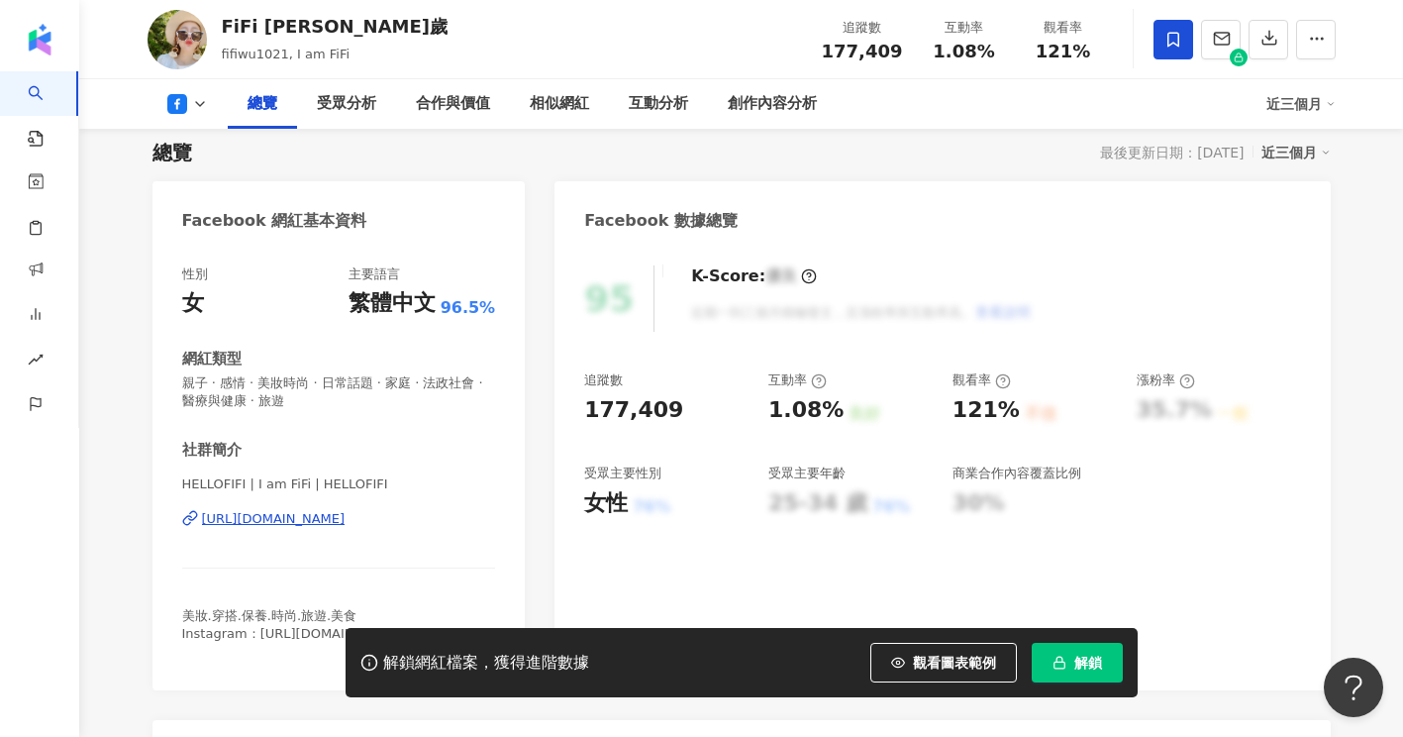
drag, startPoint x: 505, startPoint y: 512, endPoint x: 194, endPoint y: 526, distance: 311.2
click at [194, 526] on div "性別 女 主要語言 繁體中文 96.5% 網紅類型 親子 · 感情 · 美妝時尚 · 日常話題 · 家庭 · 法政社會 · 醫療與健康 · 旅遊 社群簡介 H…" at bounding box center [338, 468] width 373 height 445
copy div "[URL][DOMAIN_NAME]"
click at [920, 70] on div "FiFi [PERSON_NAME]歲 fifiwu1021, I am FiFi 追蹤數 177,409 互動率 1.08% 觀看率 121%" at bounding box center [741, 39] width 1267 height 78
drag, startPoint x: 922, startPoint y: 51, endPoint x: 995, endPoint y: 52, distance: 73.3
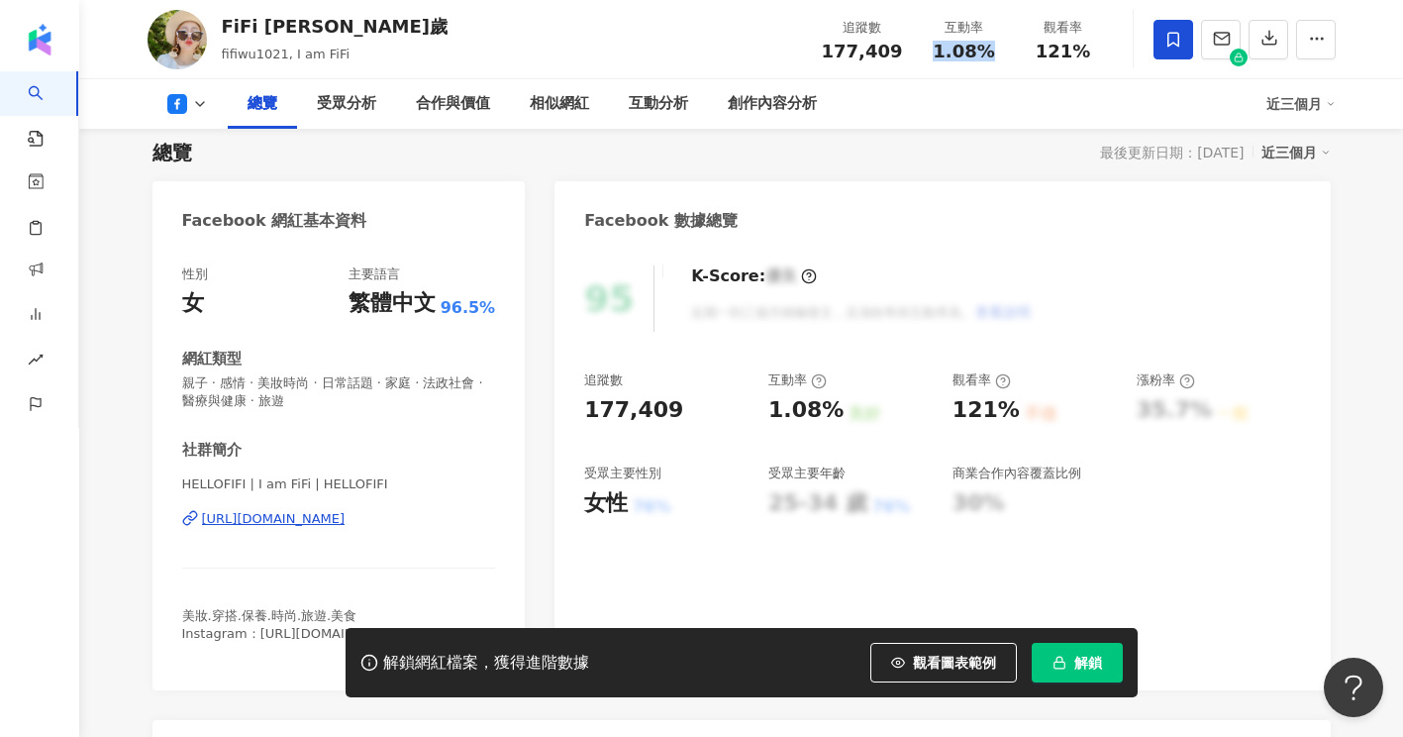
click at [995, 52] on div "互動率 1.08%" at bounding box center [964, 39] width 99 height 43
copy span "1.08%"
click at [1055, 97] on div "總覽 受眾分析 合作與價值 相似網紅 互動分析 創作內容分析" at bounding box center [747, 104] width 1039 height 50
drag, startPoint x: 1038, startPoint y: 55, endPoint x: 1081, endPoint y: 53, distance: 43.6
click at [1081, 53] on div "121%" at bounding box center [1063, 52] width 75 height 20
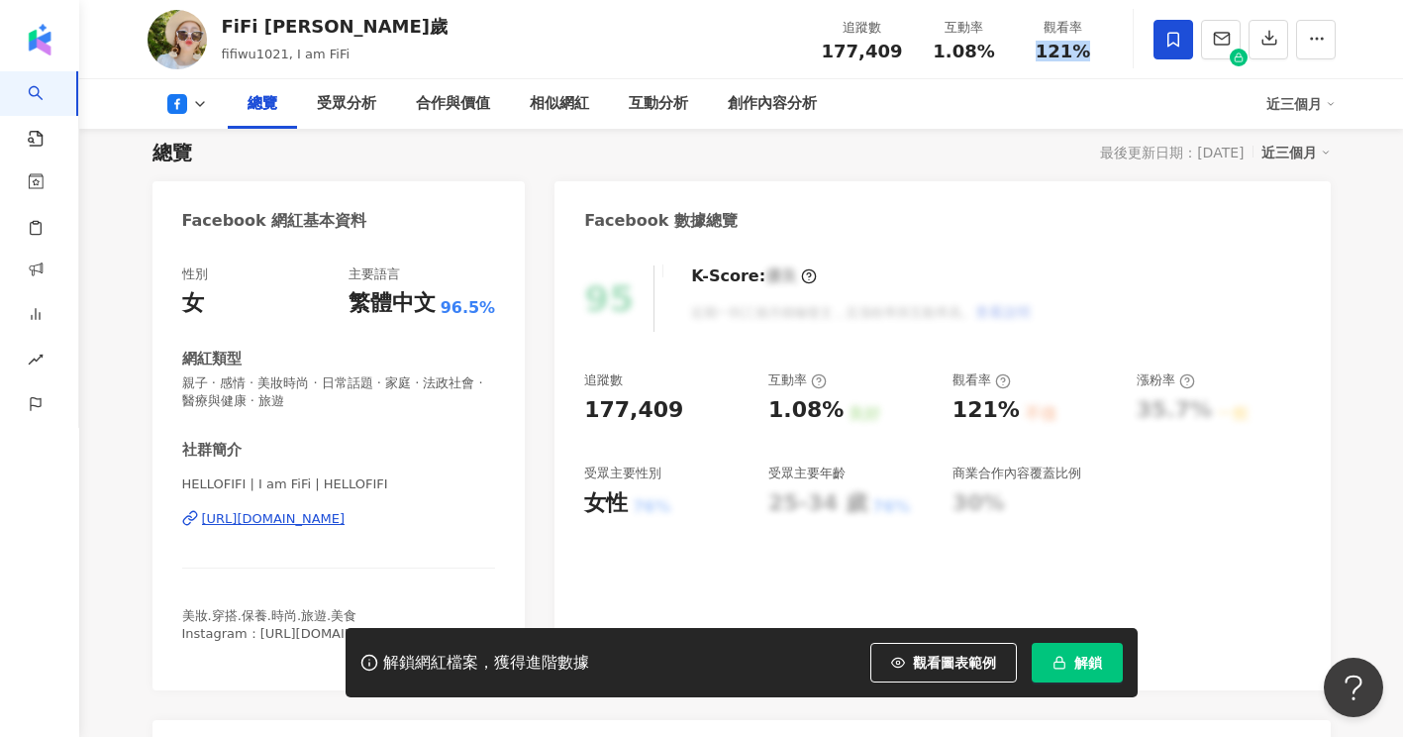
copy span "121%"
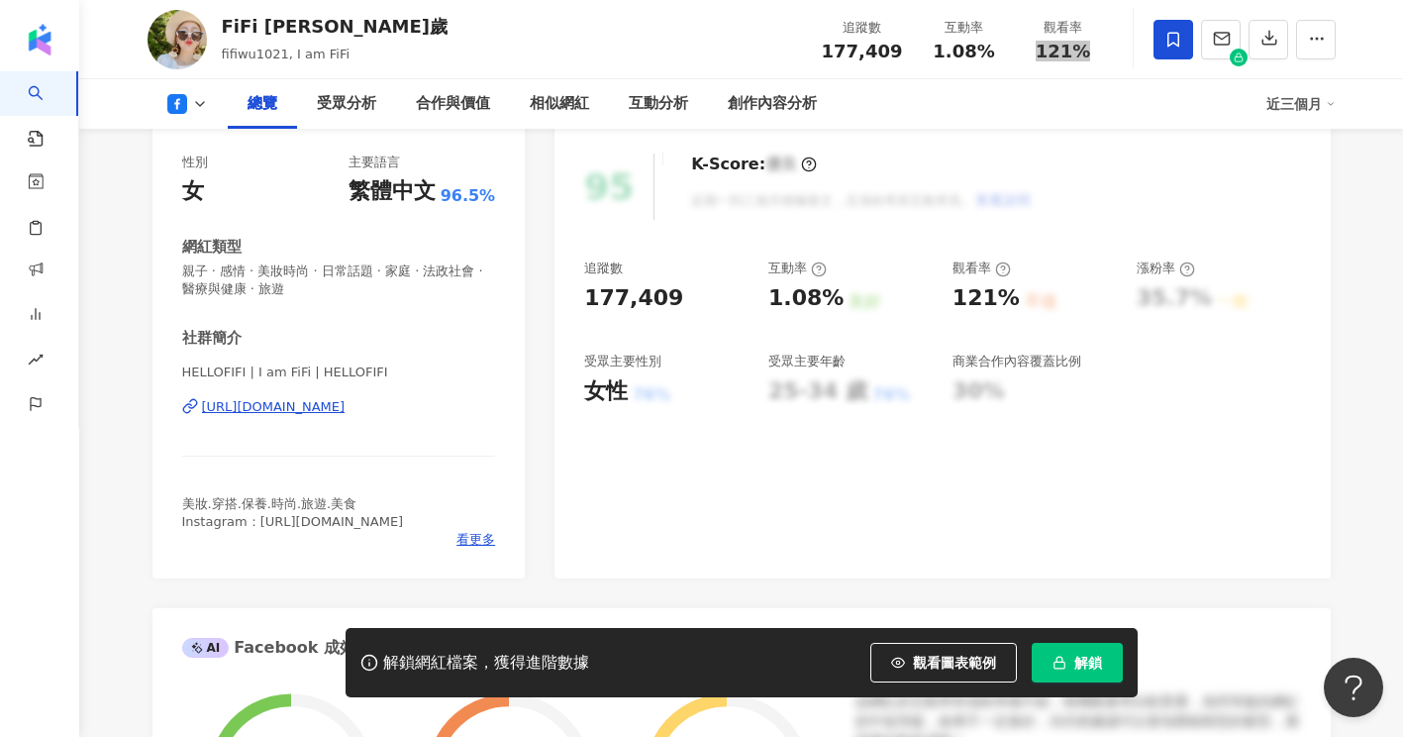
scroll to position [0, 0]
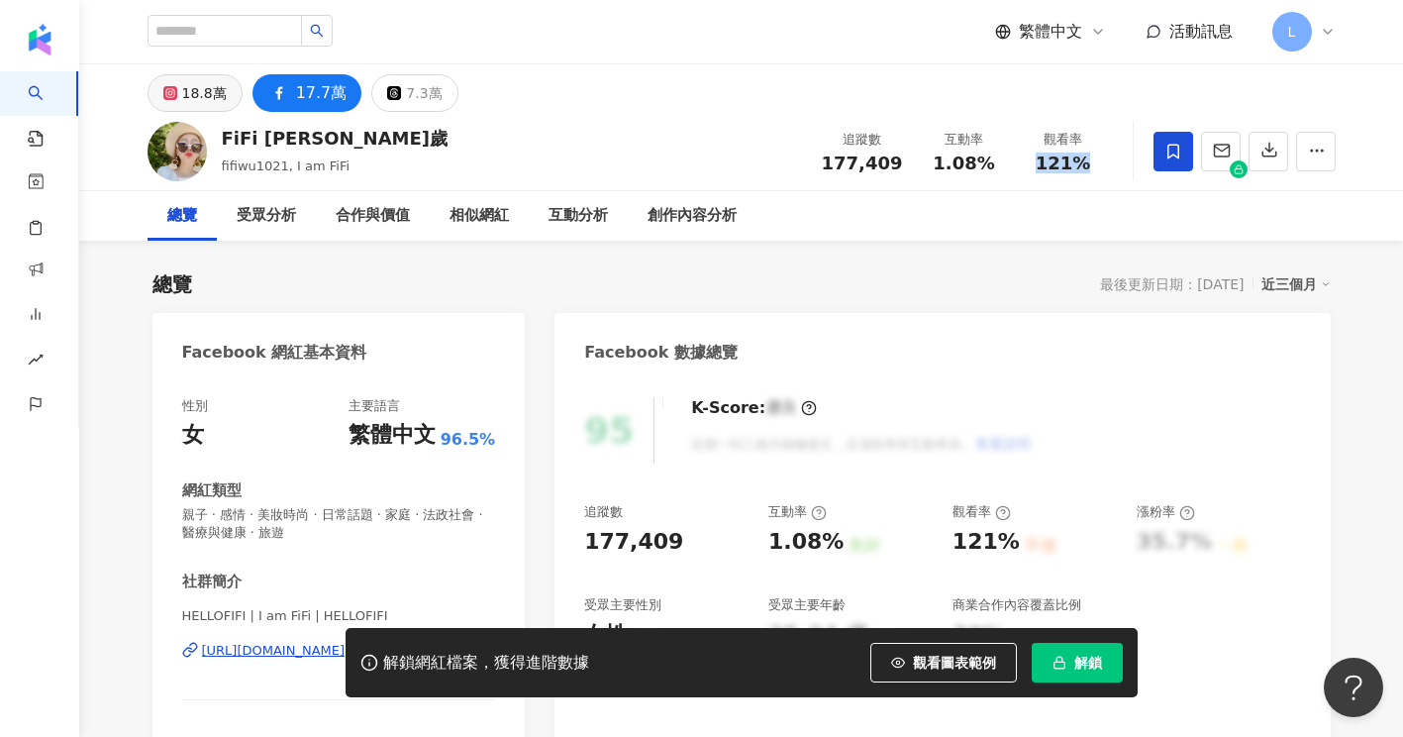
click at [175, 84] on button "18.8萬" at bounding box center [195, 93] width 95 height 38
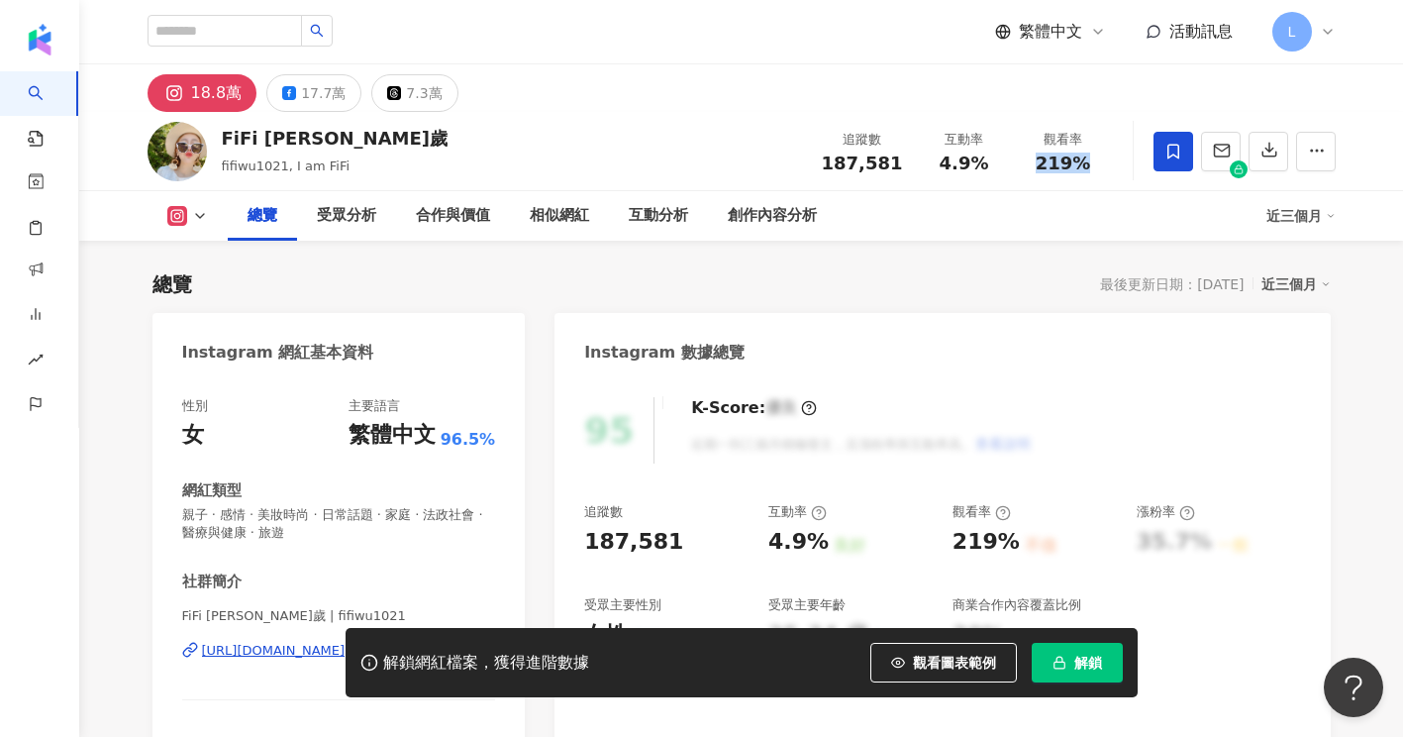
scroll to position [263, 0]
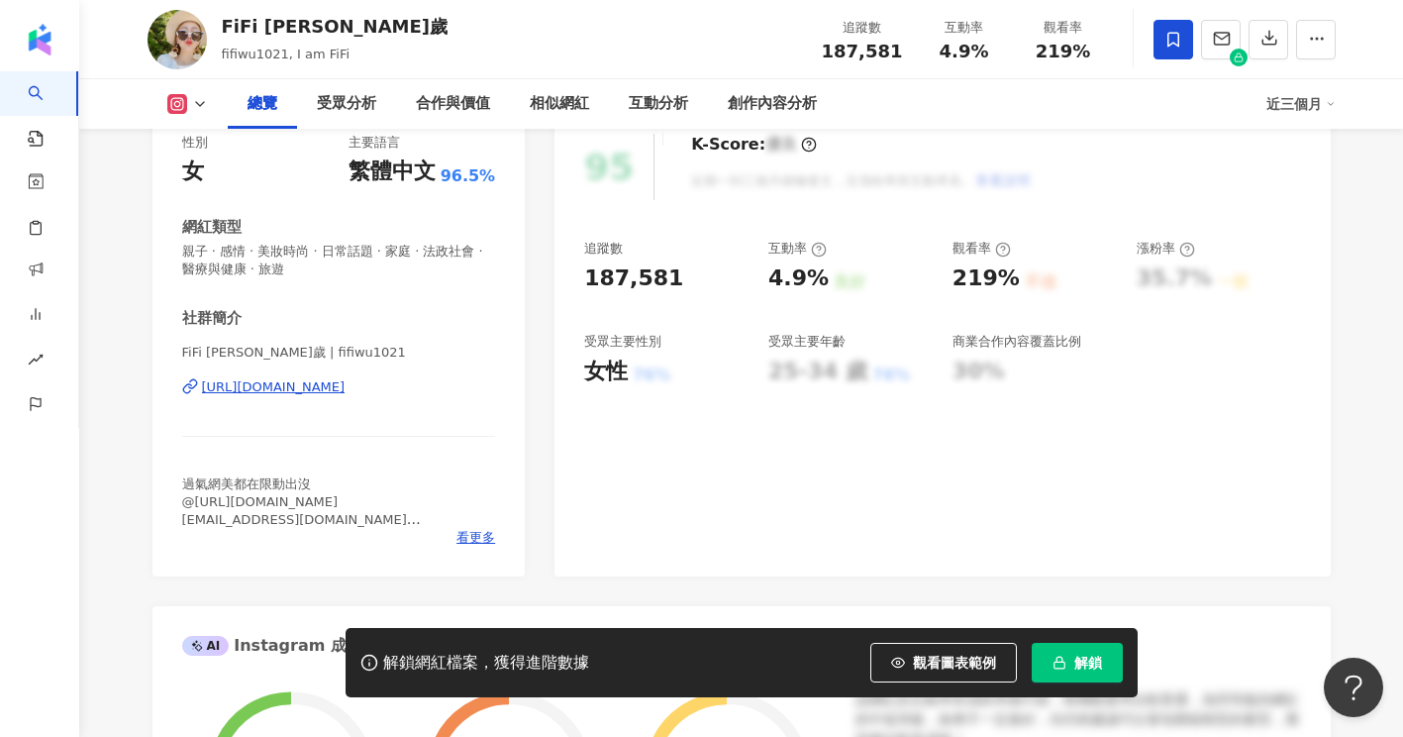
click at [346, 392] on div "[URL][DOMAIN_NAME]" at bounding box center [274, 387] width 144 height 18
